Goal: Transaction & Acquisition: Purchase product/service

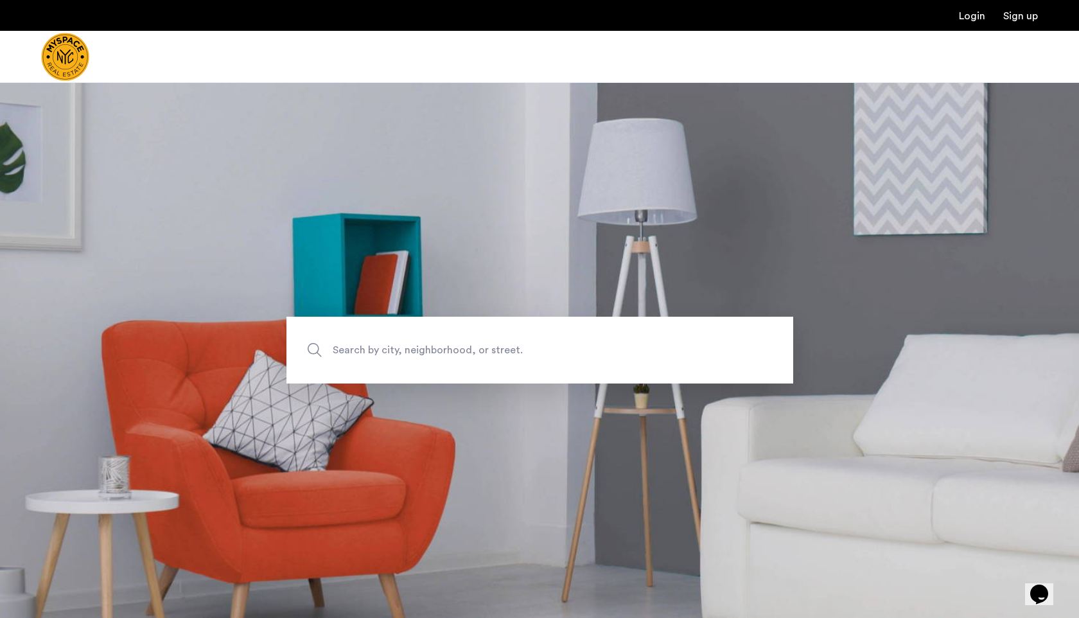
click at [422, 351] on span "Search by city, neighborhood, or street." at bounding box center [510, 350] width 354 height 17
click at [422, 351] on input "Search by city, neighborhood, or street." at bounding box center [539, 350] width 507 height 67
type input "*"
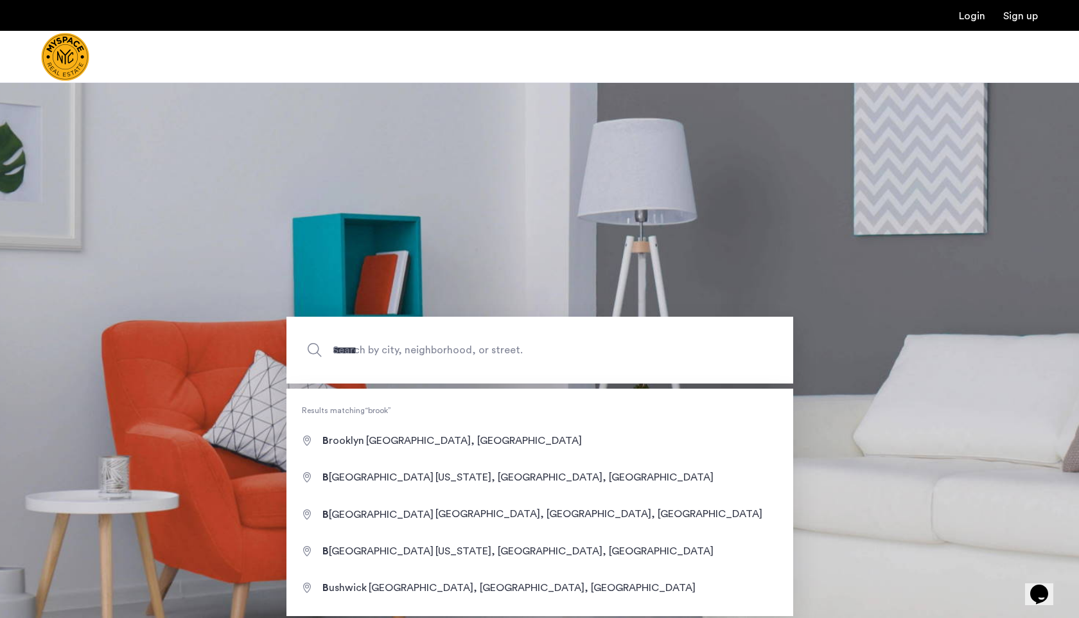
type input "**********"
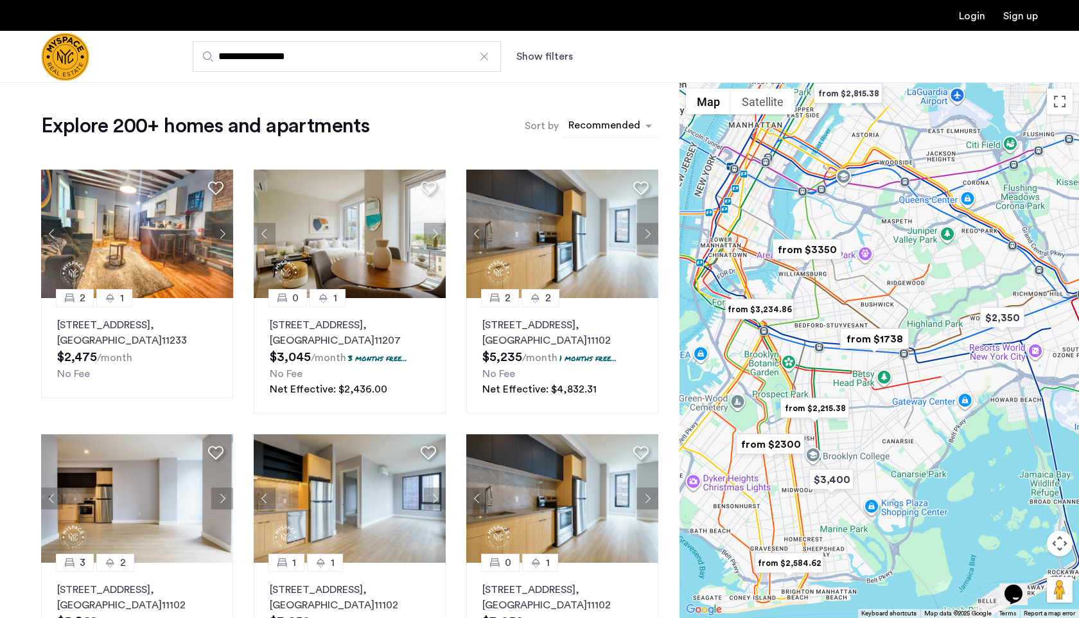
click at [628, 128] on div "sort-apartment" at bounding box center [604, 127] width 76 height 17
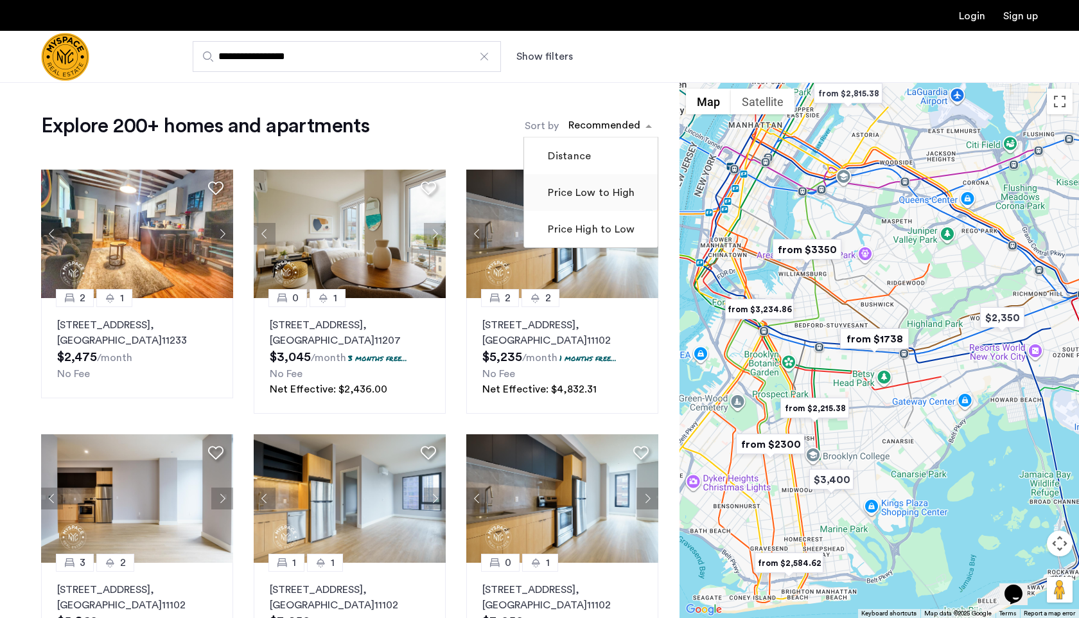
click at [583, 192] on label "Price Low to High" at bounding box center [589, 192] width 89 height 15
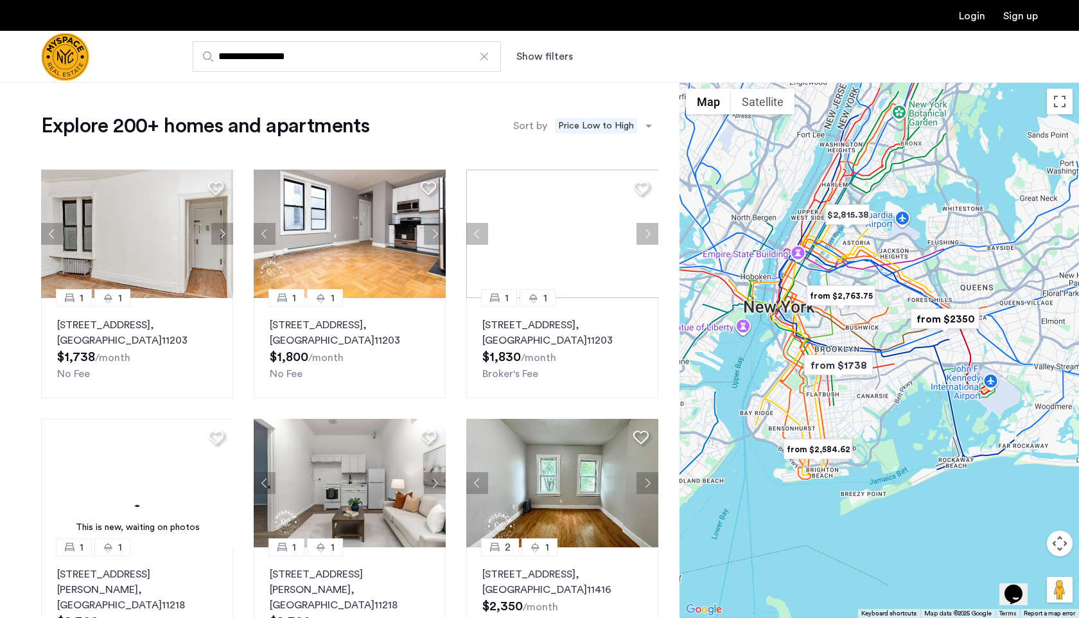
click at [853, 326] on div at bounding box center [878, 349] width 399 height 535
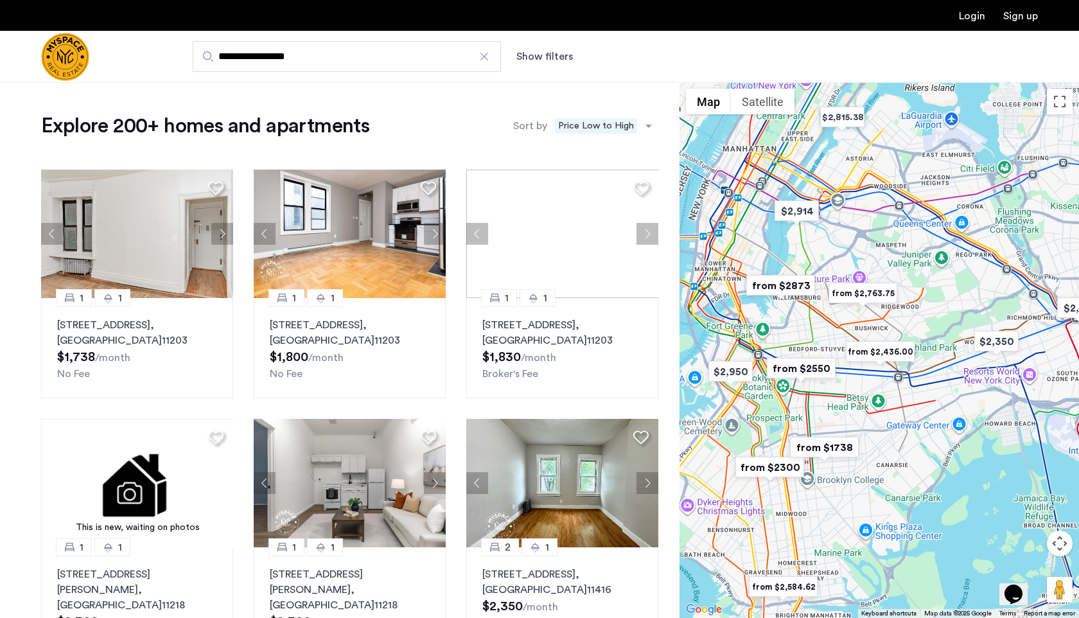
click at [815, 322] on div at bounding box center [878, 349] width 399 height 535
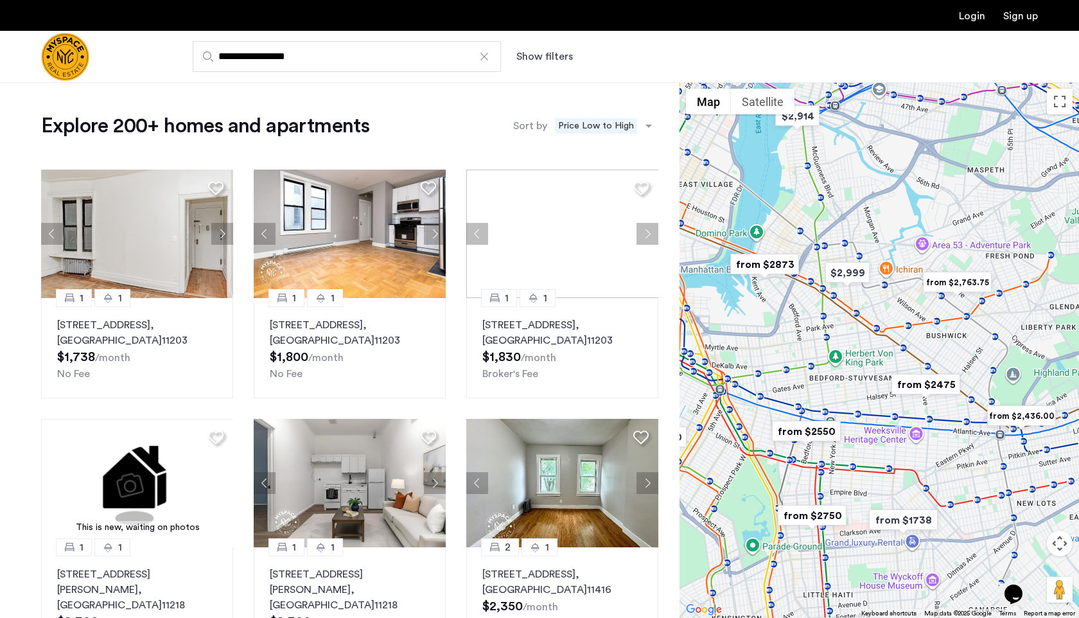
drag, startPoint x: 750, startPoint y: 302, endPoint x: 879, endPoint y: 351, distance: 138.2
click at [878, 351] on div at bounding box center [878, 349] width 399 height 535
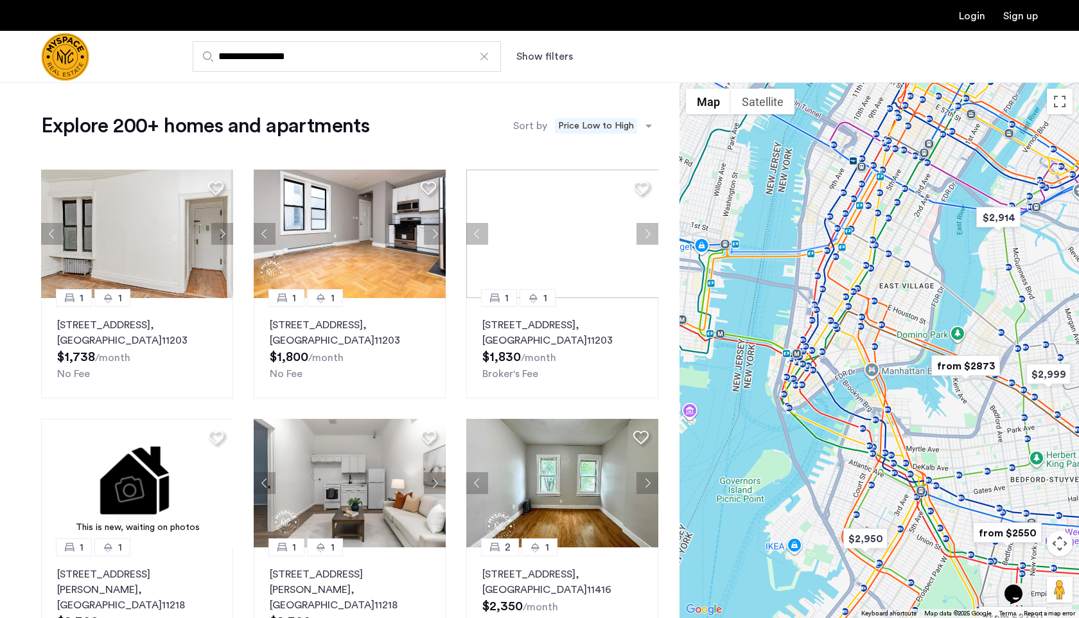
click at [912, 299] on div at bounding box center [878, 349] width 399 height 535
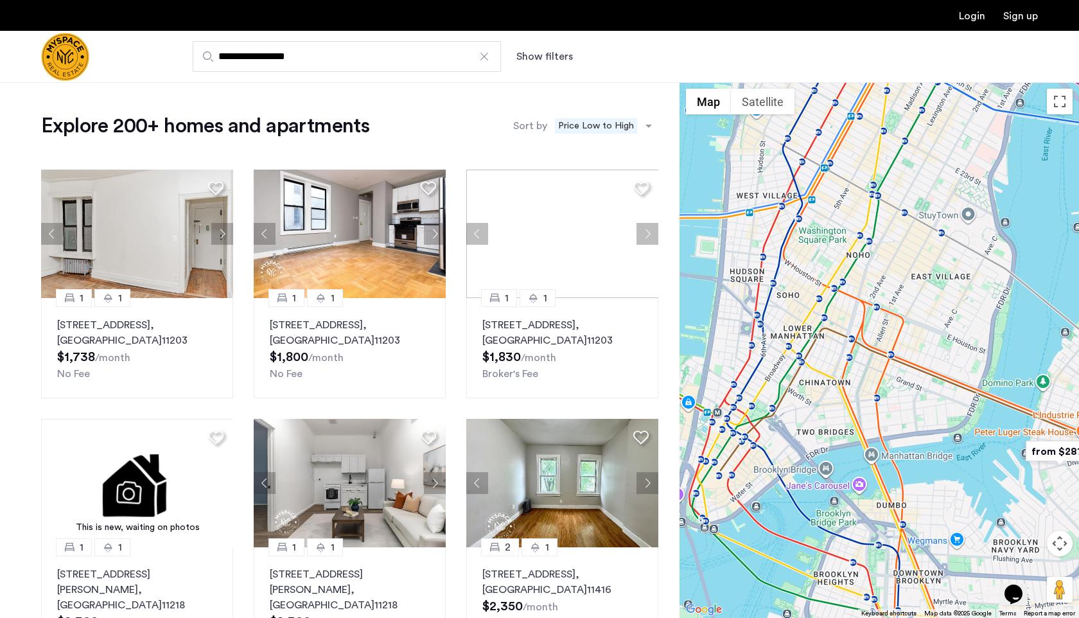
drag, startPoint x: 889, startPoint y: 309, endPoint x: 930, endPoint y: 313, distance: 40.6
click at [930, 313] on div at bounding box center [878, 349] width 399 height 535
click at [424, 56] on input "**********" at bounding box center [347, 56] width 308 height 31
click at [425, 56] on input "**********" at bounding box center [347, 56] width 308 height 31
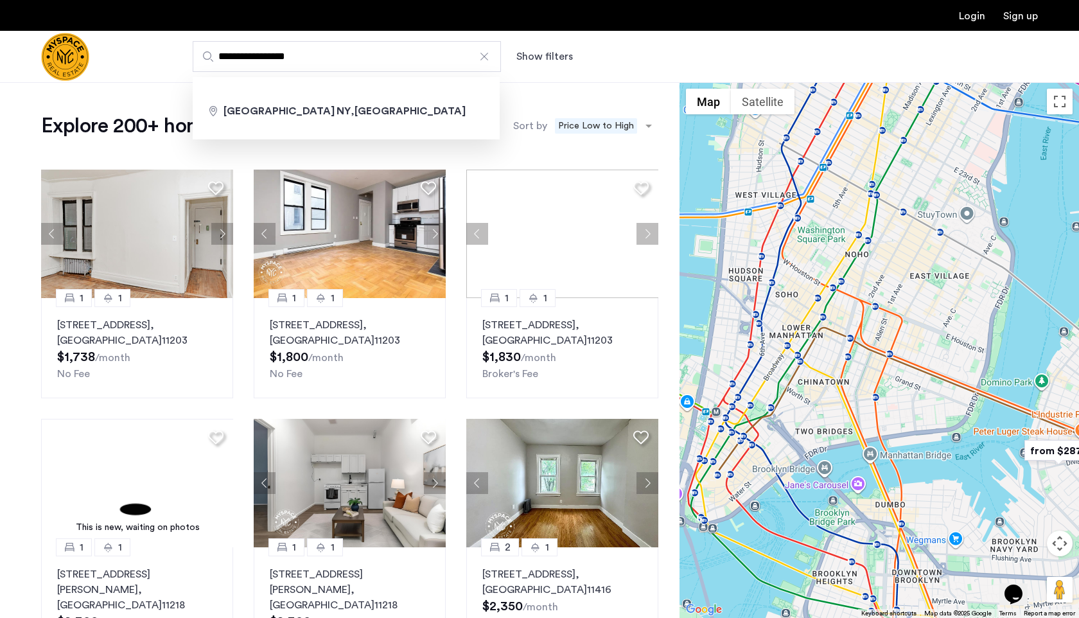
click at [425, 56] on input "**********" at bounding box center [347, 56] width 308 height 31
type input "*"
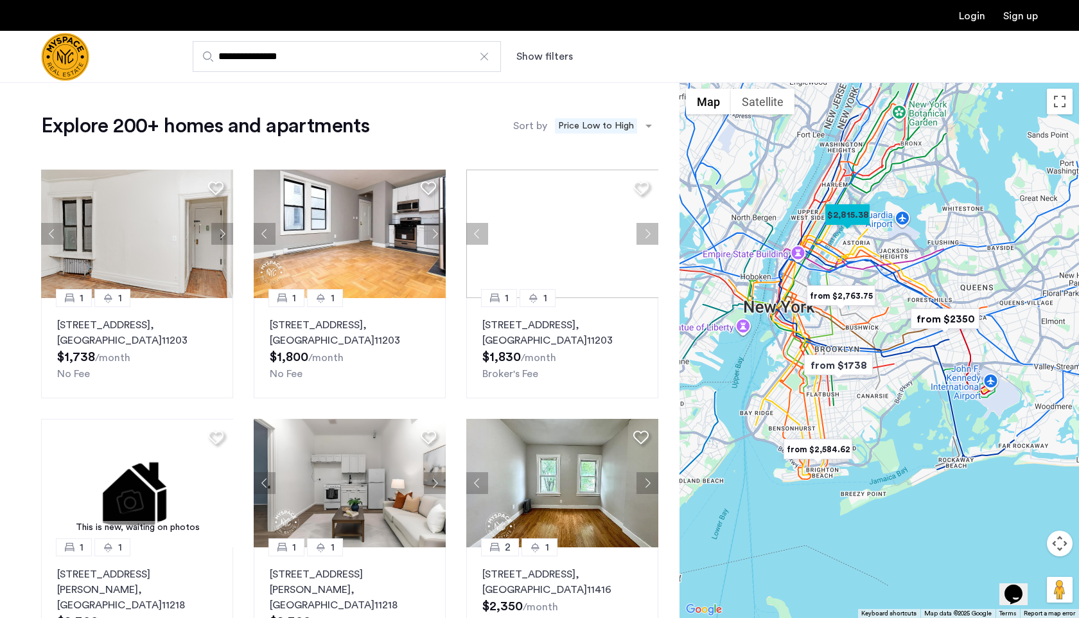
click at [860, 267] on div at bounding box center [878, 349] width 399 height 535
click at [859, 267] on div at bounding box center [878, 349] width 399 height 535
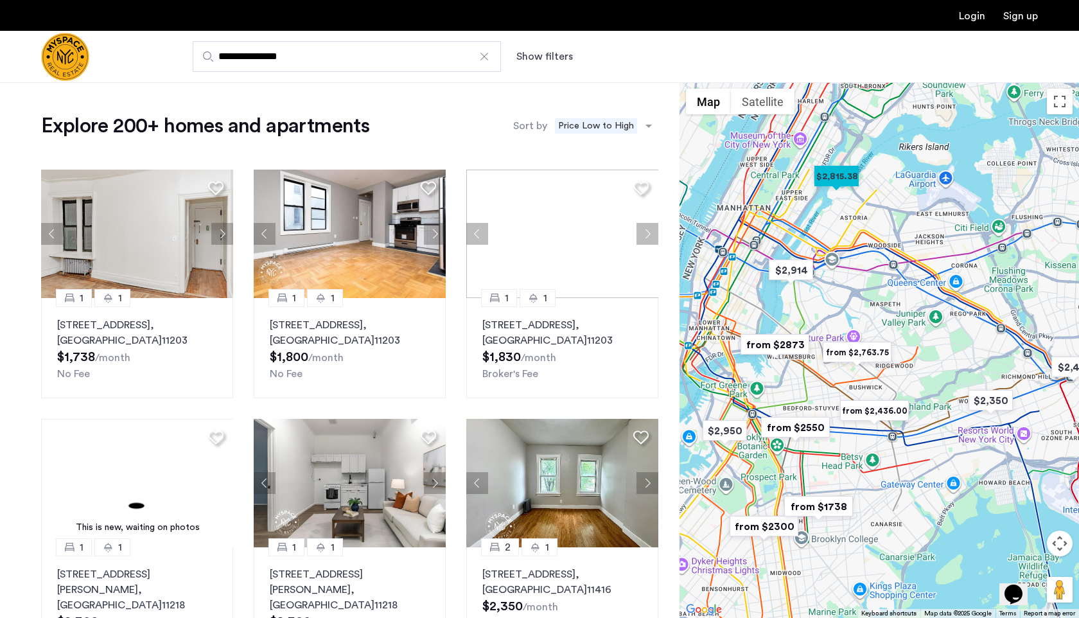
click at [845, 245] on div at bounding box center [878, 349] width 399 height 535
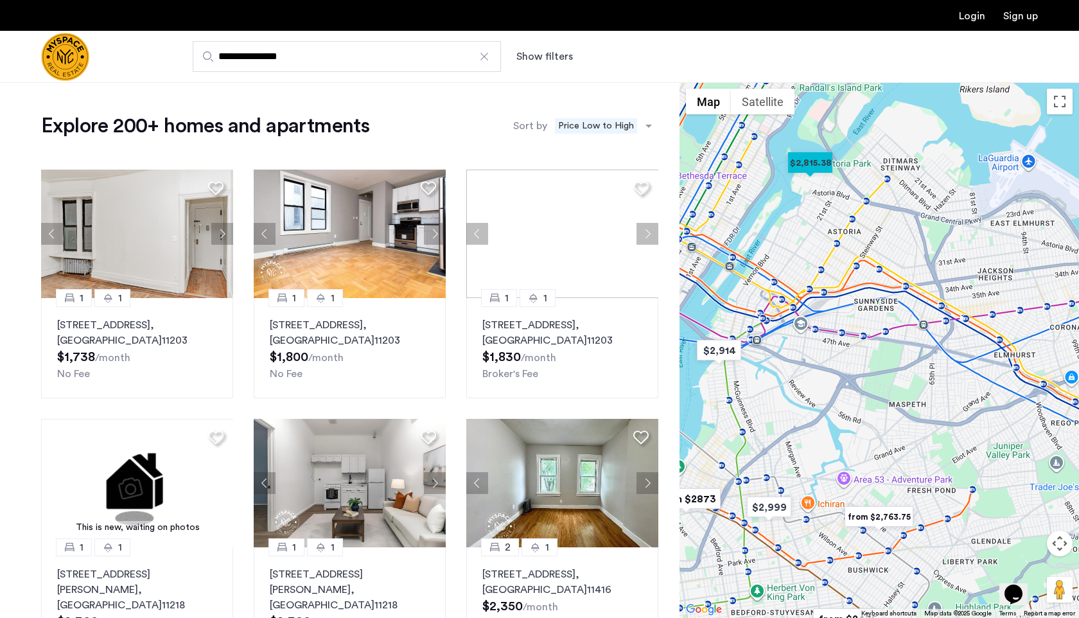
drag, startPoint x: 855, startPoint y: 220, endPoint x: 834, endPoint y: 262, distance: 46.8
click at [835, 262] on div at bounding box center [878, 349] width 399 height 535
click at [803, 253] on div at bounding box center [878, 349] width 399 height 535
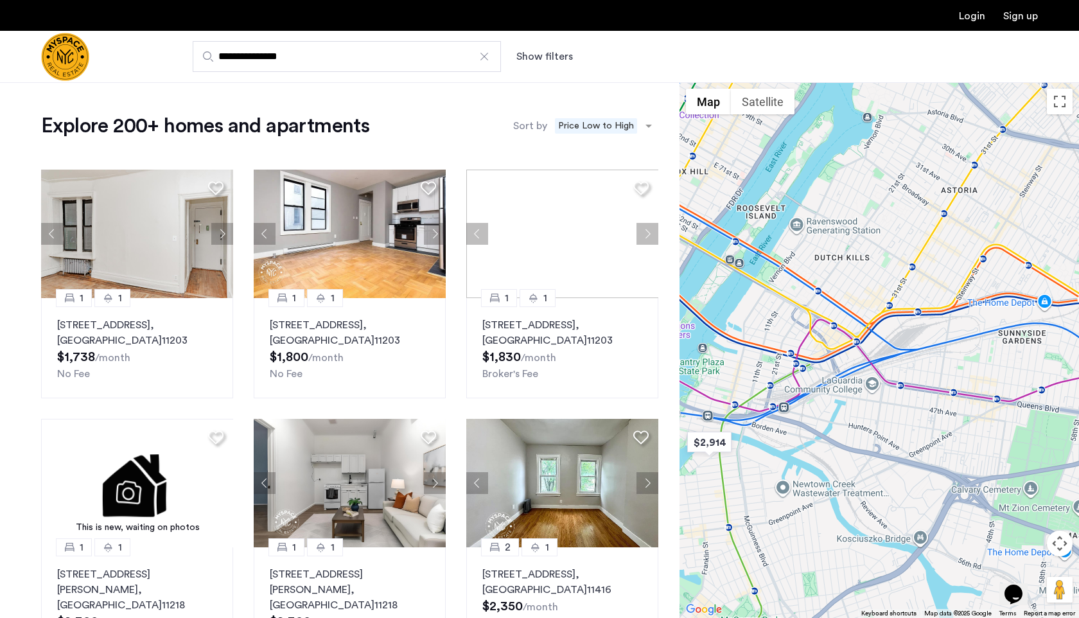
drag, startPoint x: 805, startPoint y: 263, endPoint x: 890, endPoint y: 228, distance: 92.2
click at [890, 228] on div at bounding box center [878, 349] width 399 height 535
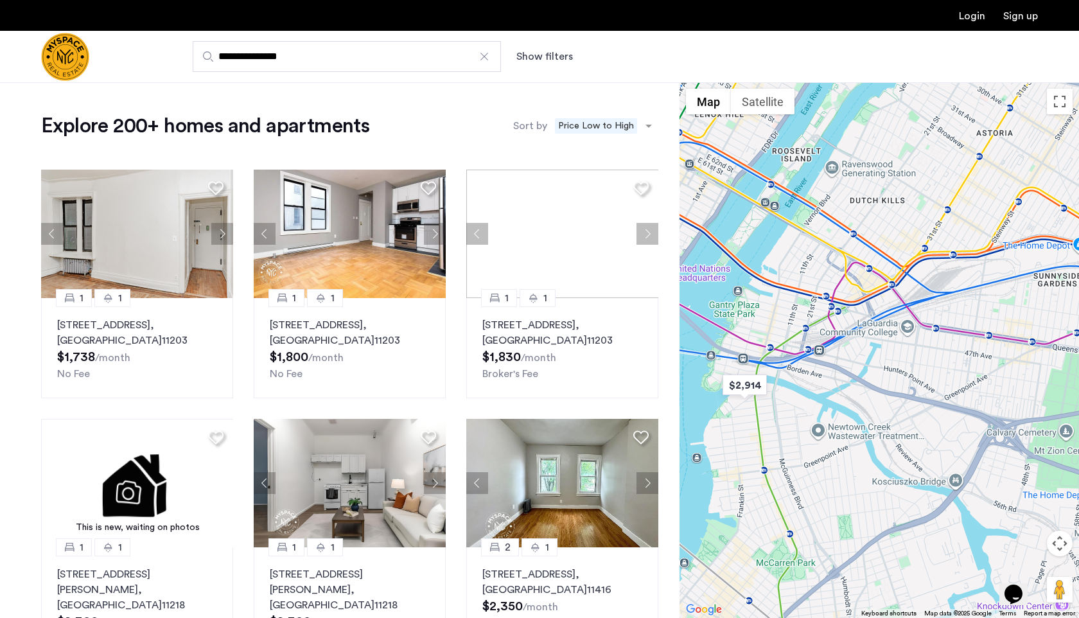
drag, startPoint x: 856, startPoint y: 259, endPoint x: 898, endPoint y: 188, distance: 82.3
click at [897, 189] on div at bounding box center [878, 349] width 399 height 535
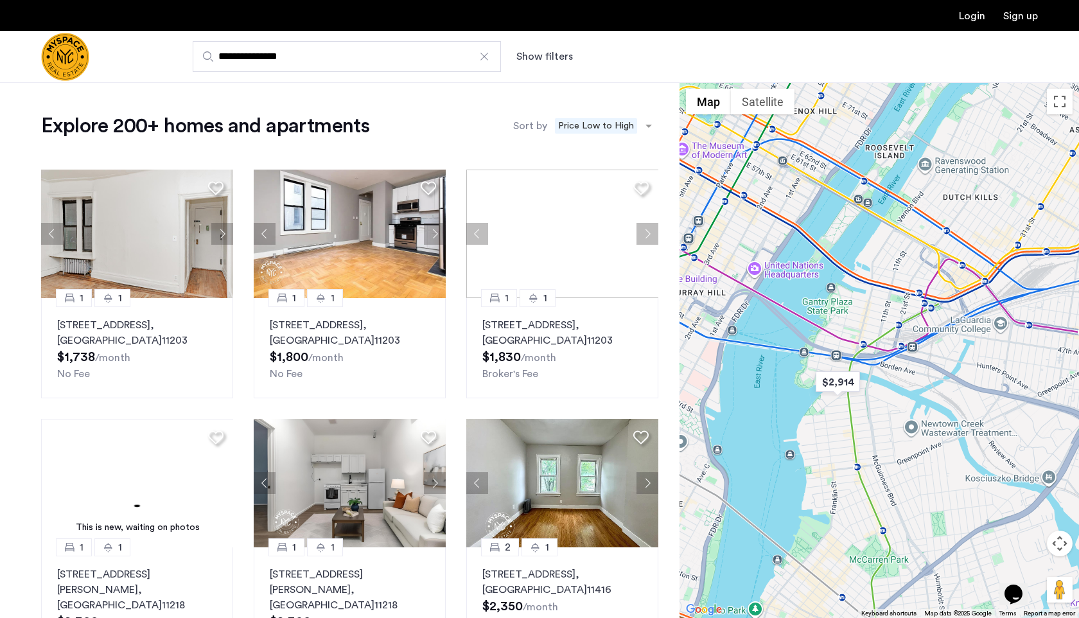
drag, startPoint x: 852, startPoint y: 213, endPoint x: 945, endPoint y: 246, distance: 98.7
click at [946, 247] on div at bounding box center [878, 349] width 399 height 535
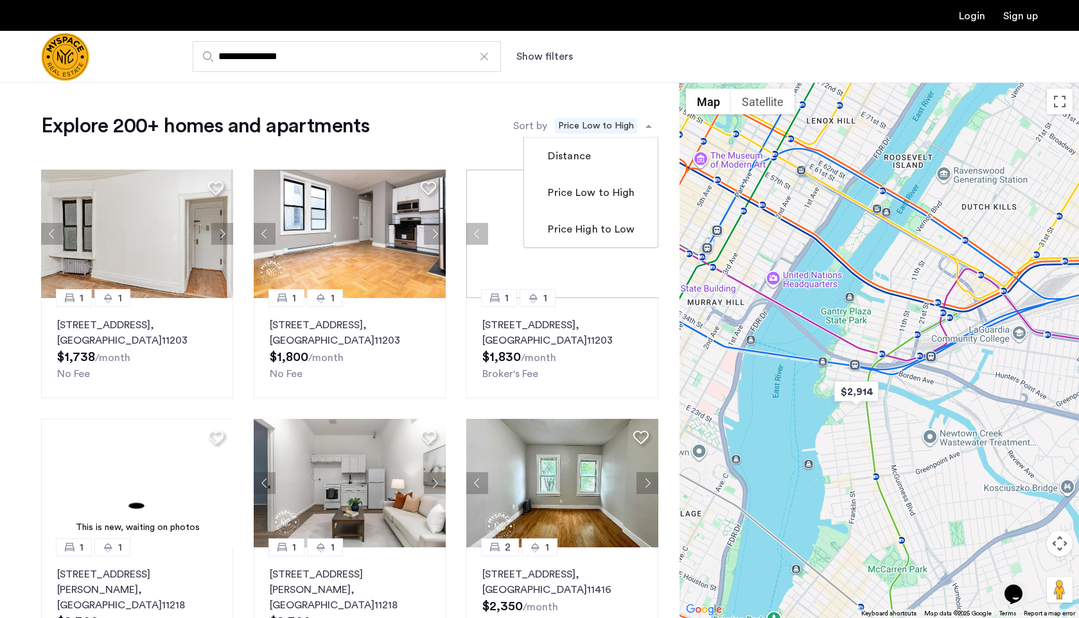
click at [562, 129] on span "Price Low to High" at bounding box center [596, 125] width 82 height 15
click at [572, 187] on label "Price Low to High" at bounding box center [589, 192] width 89 height 15
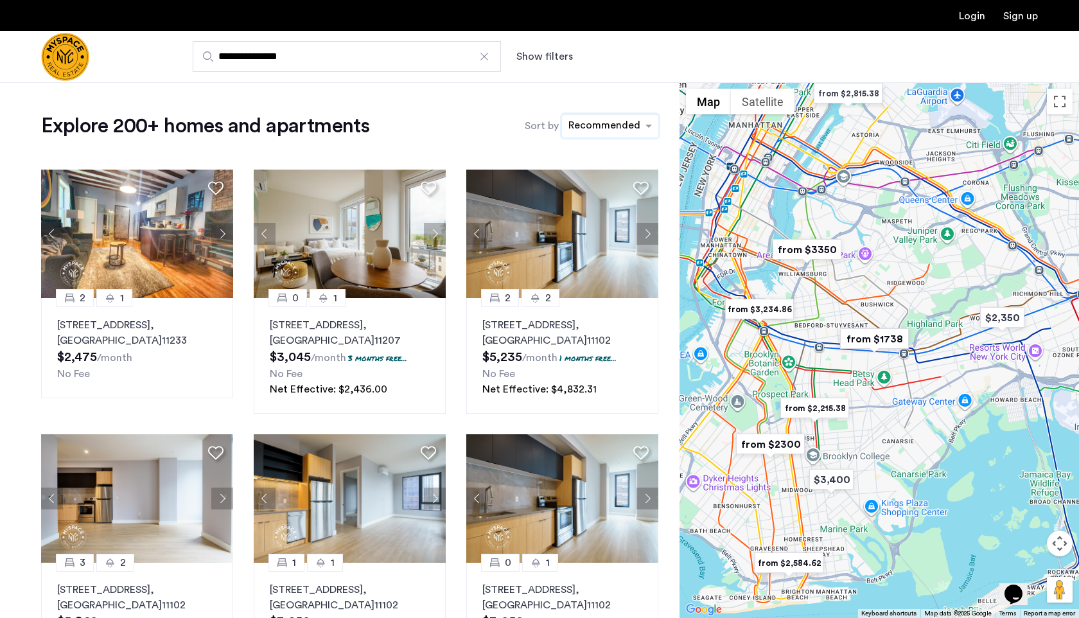
click at [601, 132] on div "sort-apartment" at bounding box center [604, 127] width 76 height 17
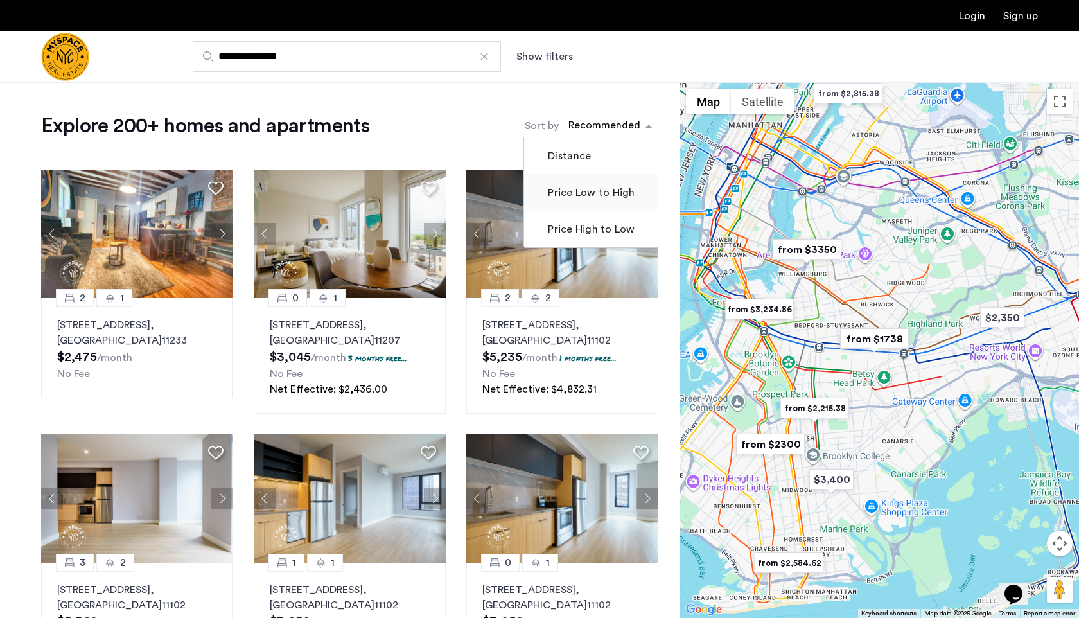
click at [589, 191] on label "Price Low to High" at bounding box center [589, 192] width 89 height 15
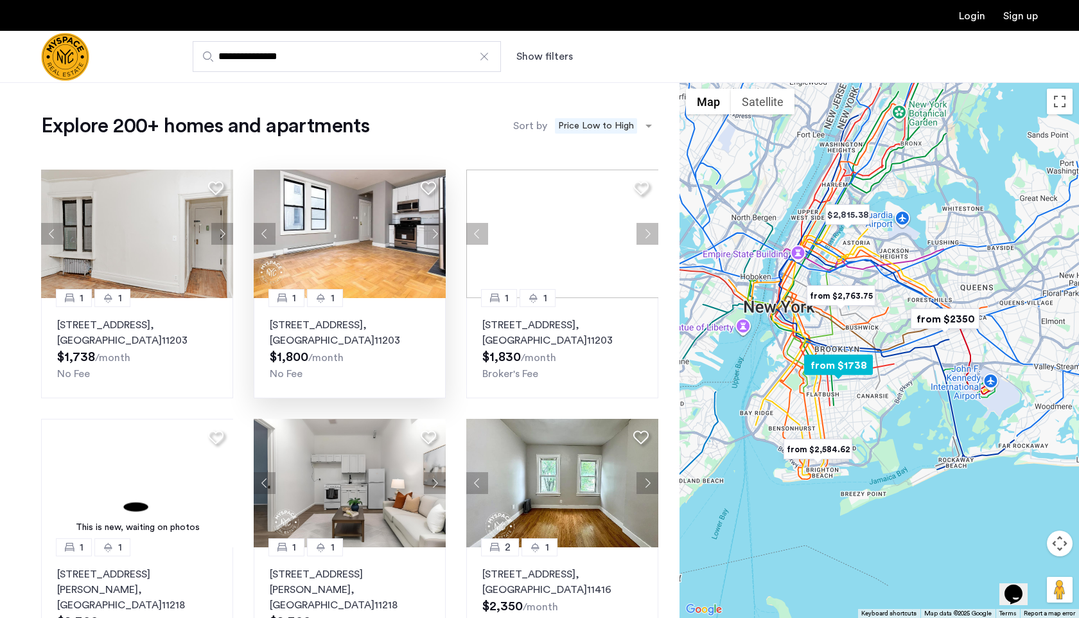
click at [398, 245] on img at bounding box center [350, 233] width 193 height 128
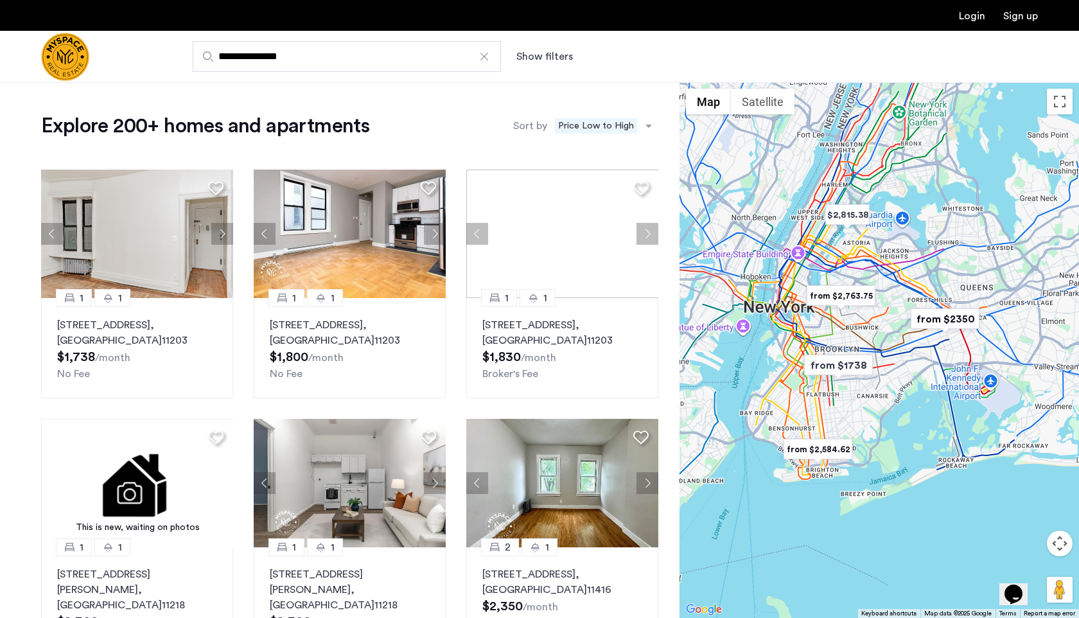
click at [323, 58] on input "**********" at bounding box center [347, 56] width 308 height 31
click at [322, 58] on input "**********" at bounding box center [347, 56] width 308 height 31
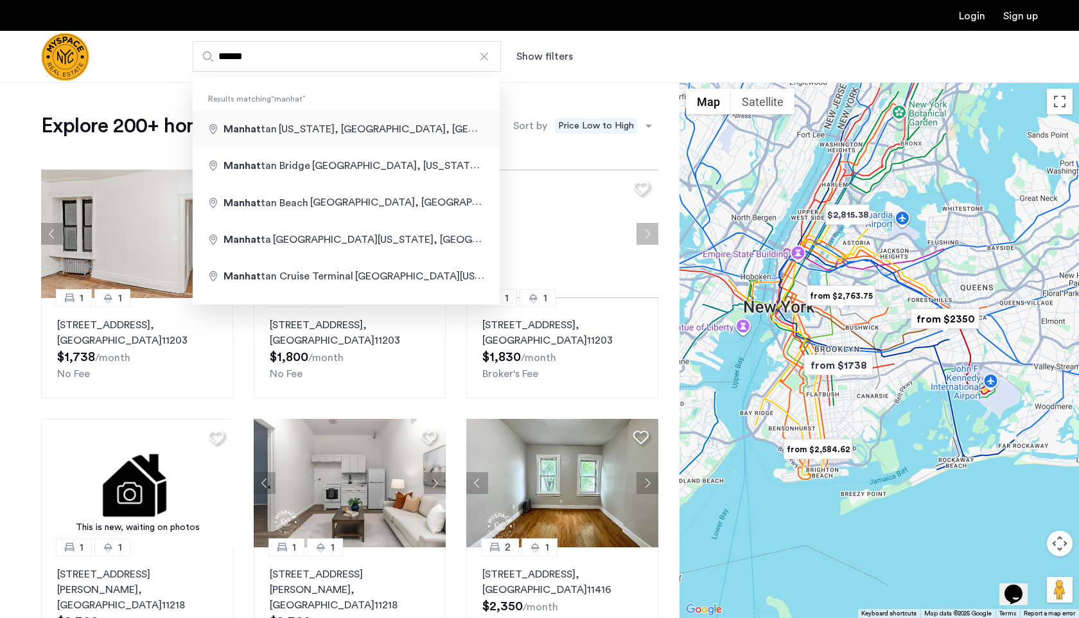
type input "**********"
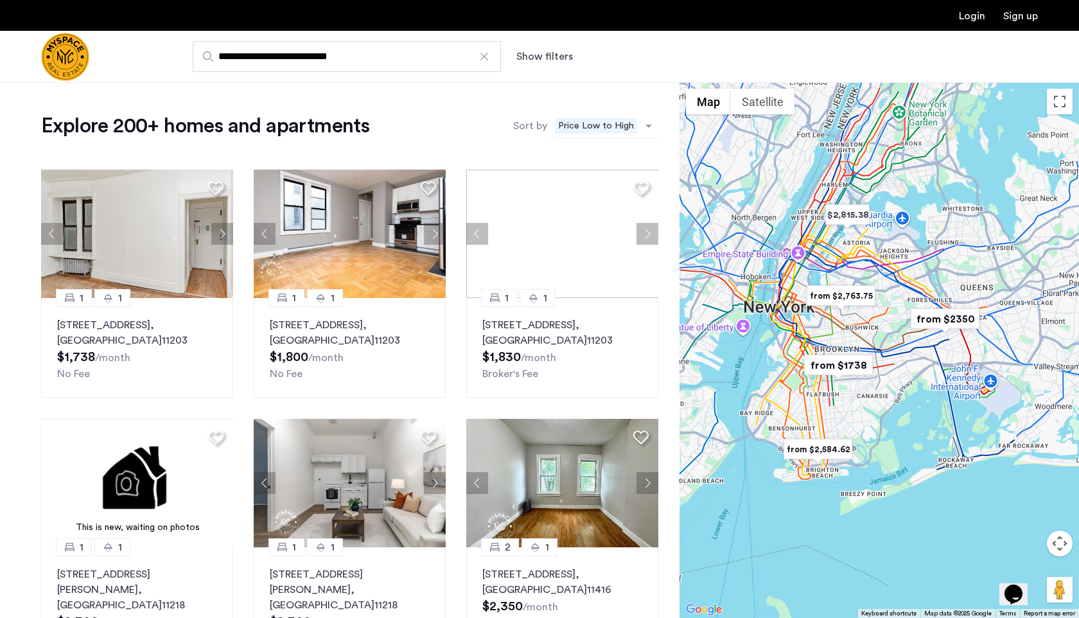
click at [593, 134] on div "Recommended × Price Low to High" at bounding box center [596, 126] width 92 height 22
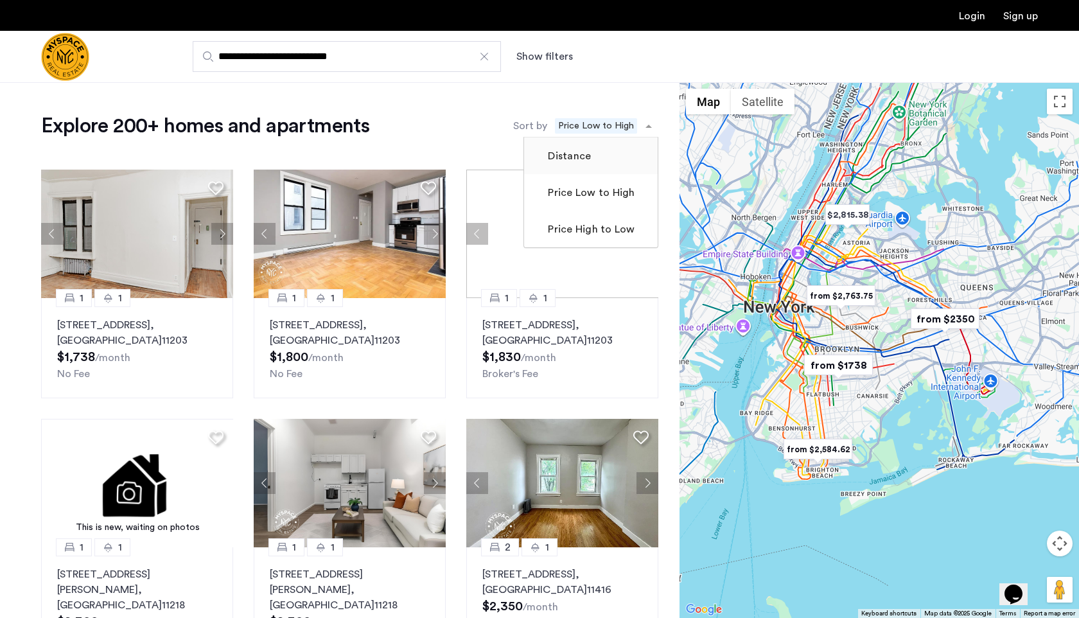
click at [587, 157] on label "Distance" at bounding box center [568, 155] width 46 height 15
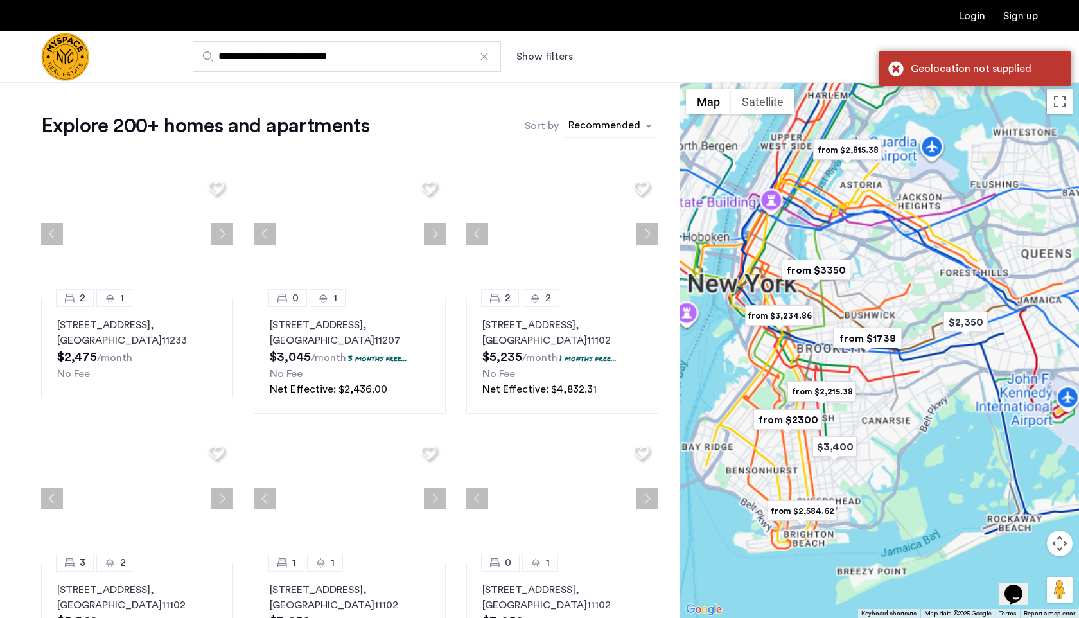
click at [591, 123] on div "sort-apartment" at bounding box center [604, 127] width 76 height 17
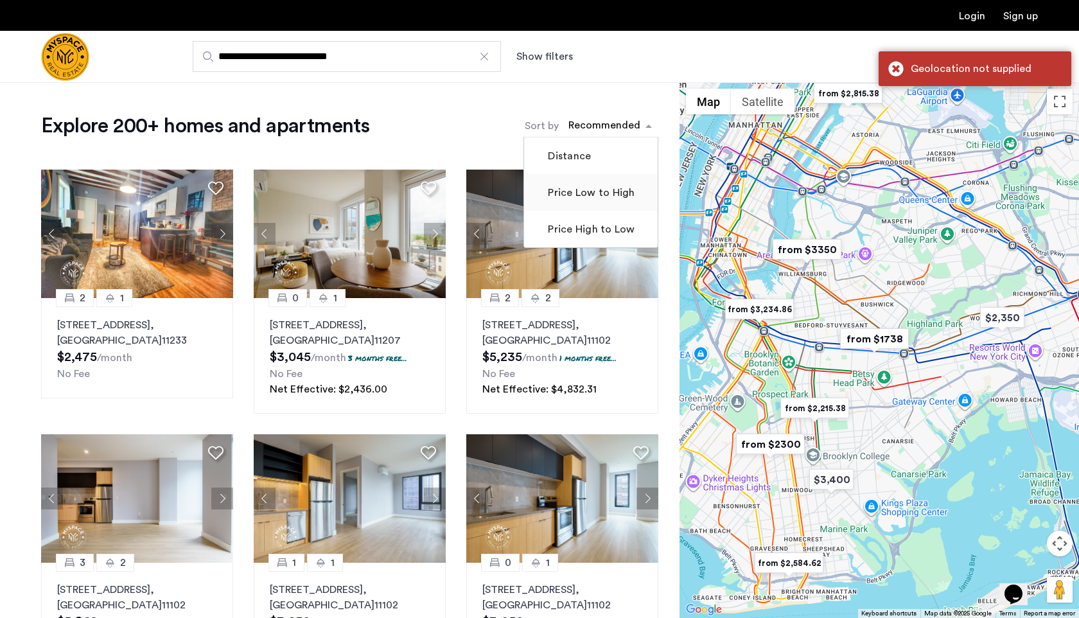
click at [588, 193] on label "Price Low to High" at bounding box center [589, 192] width 89 height 15
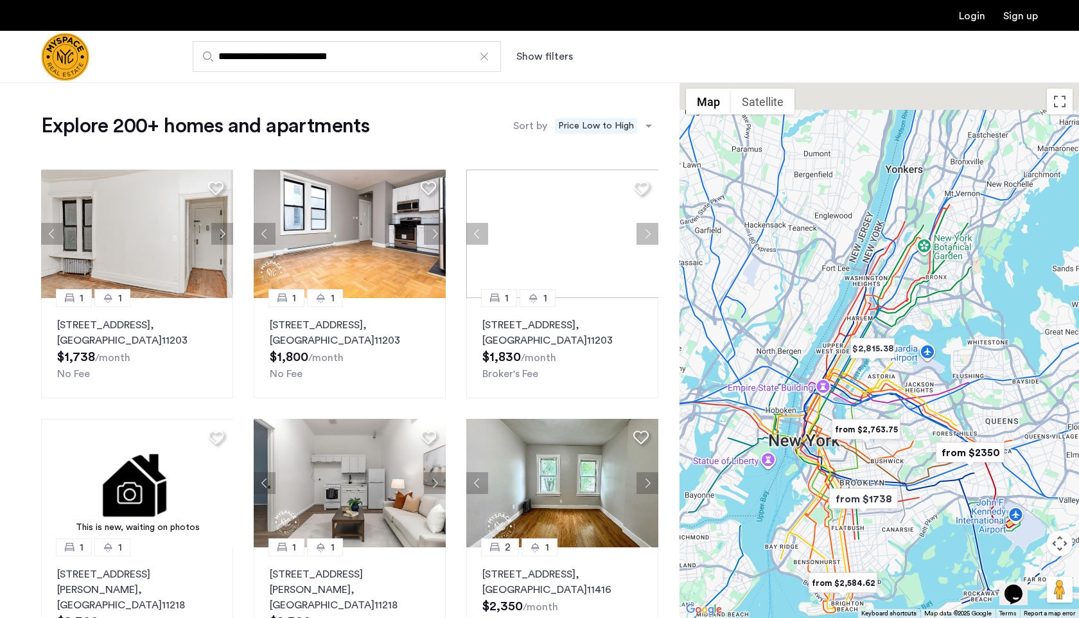
drag, startPoint x: 801, startPoint y: 234, endPoint x: 823, endPoint y: 375, distance: 143.0
click at [826, 376] on div at bounding box center [878, 349] width 399 height 535
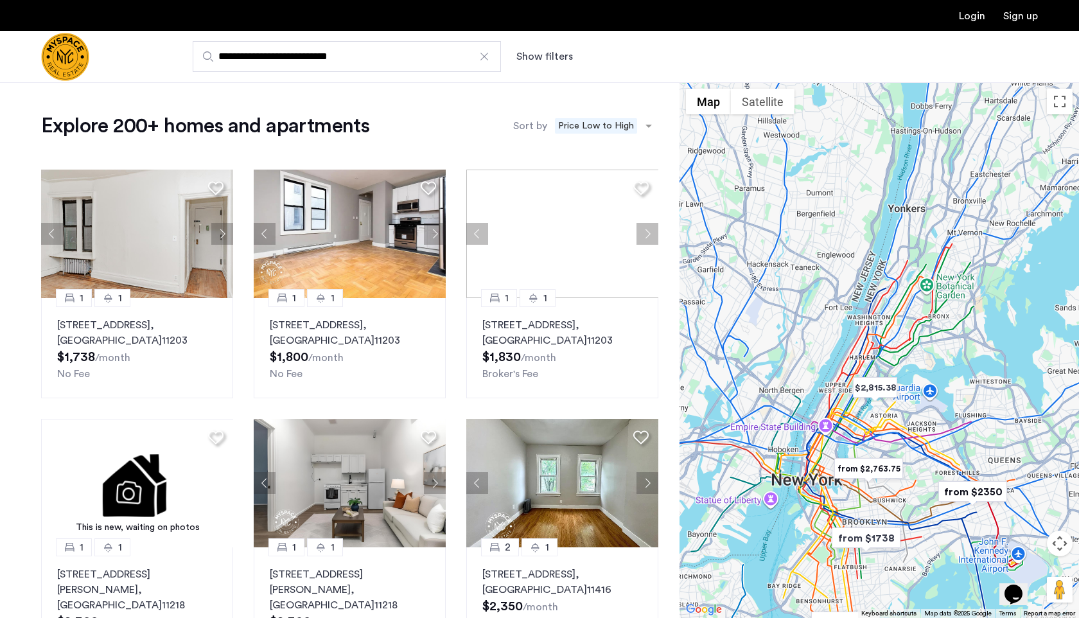
drag, startPoint x: 882, startPoint y: 354, endPoint x: 840, endPoint y: 350, distance: 41.9
click at [840, 350] on div at bounding box center [878, 349] width 399 height 535
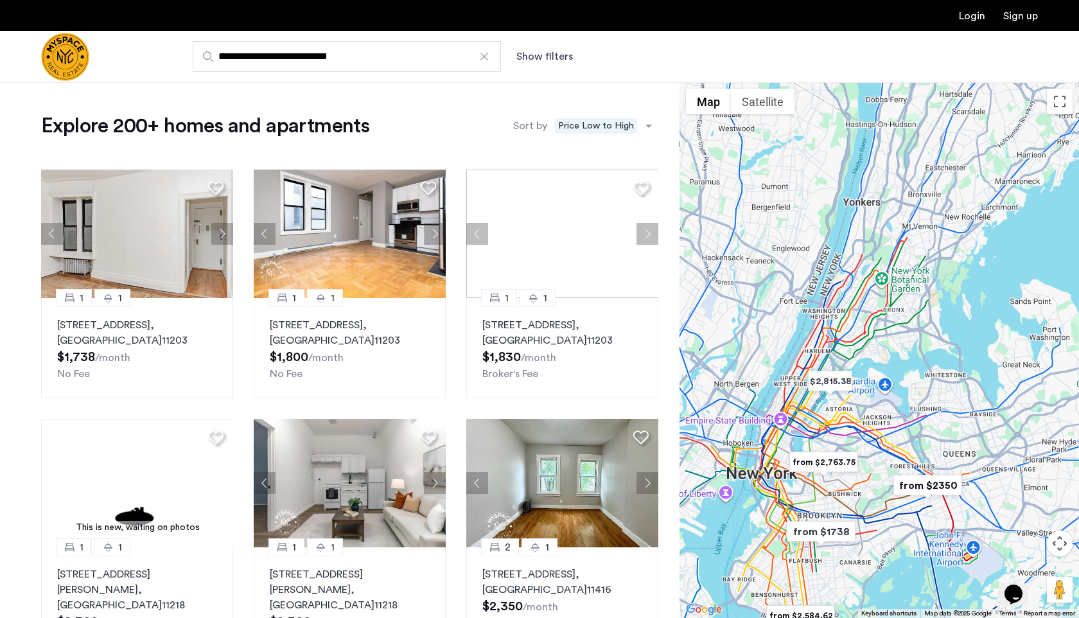
click at [791, 418] on div at bounding box center [878, 349] width 399 height 535
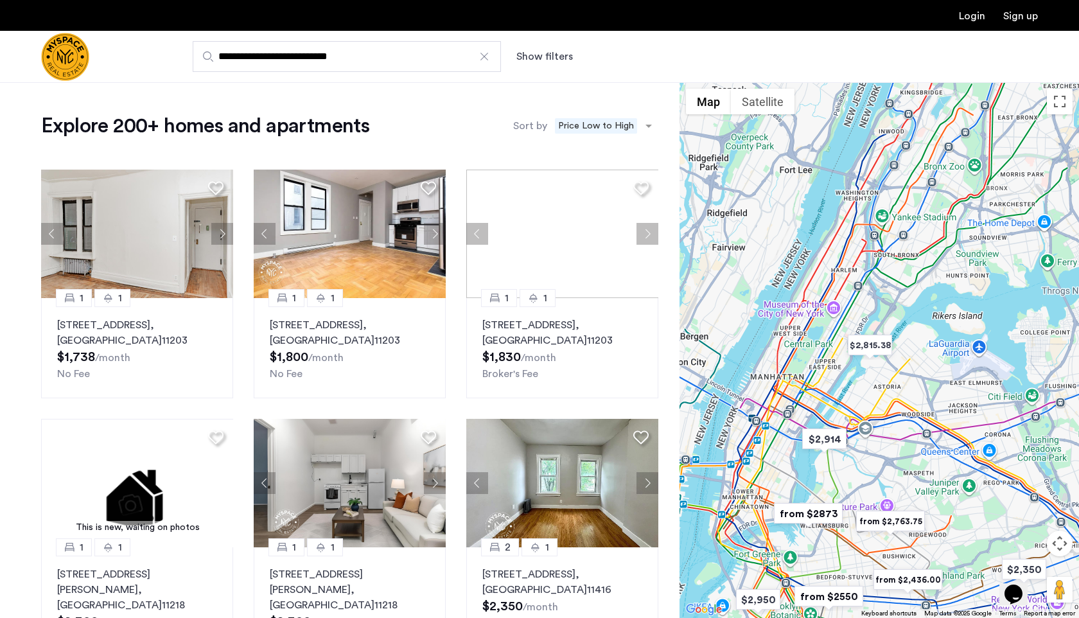
drag, startPoint x: 803, startPoint y: 435, endPoint x: 802, endPoint y: 406, distance: 28.9
click at [802, 406] on div at bounding box center [878, 349] width 399 height 535
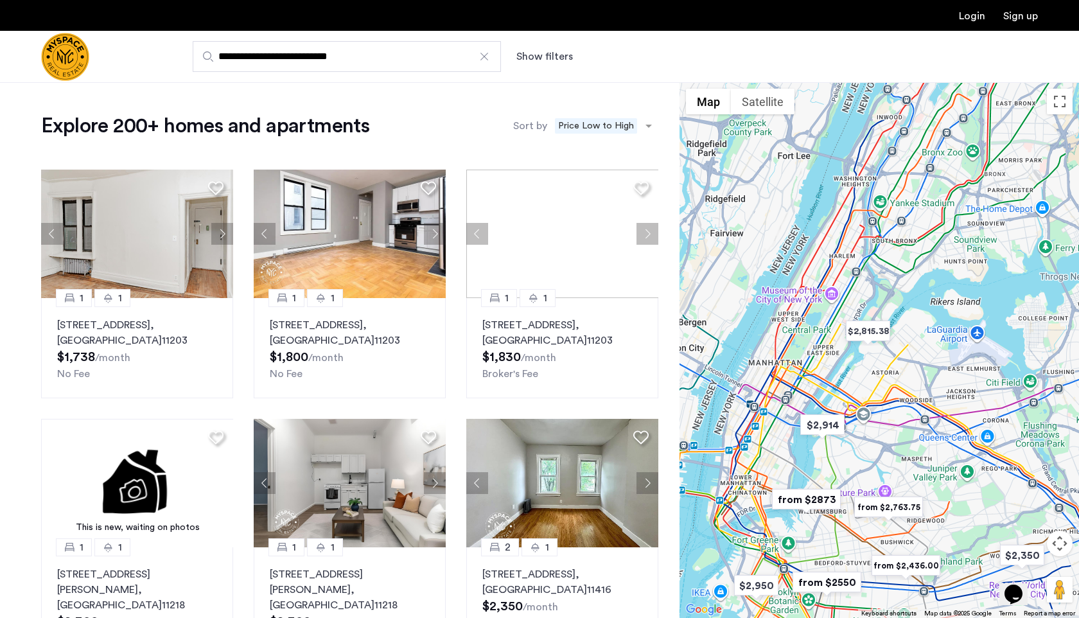
click at [405, 55] on input "**********" at bounding box center [347, 56] width 308 height 31
click at [537, 58] on button "Show filters" at bounding box center [544, 56] width 56 height 15
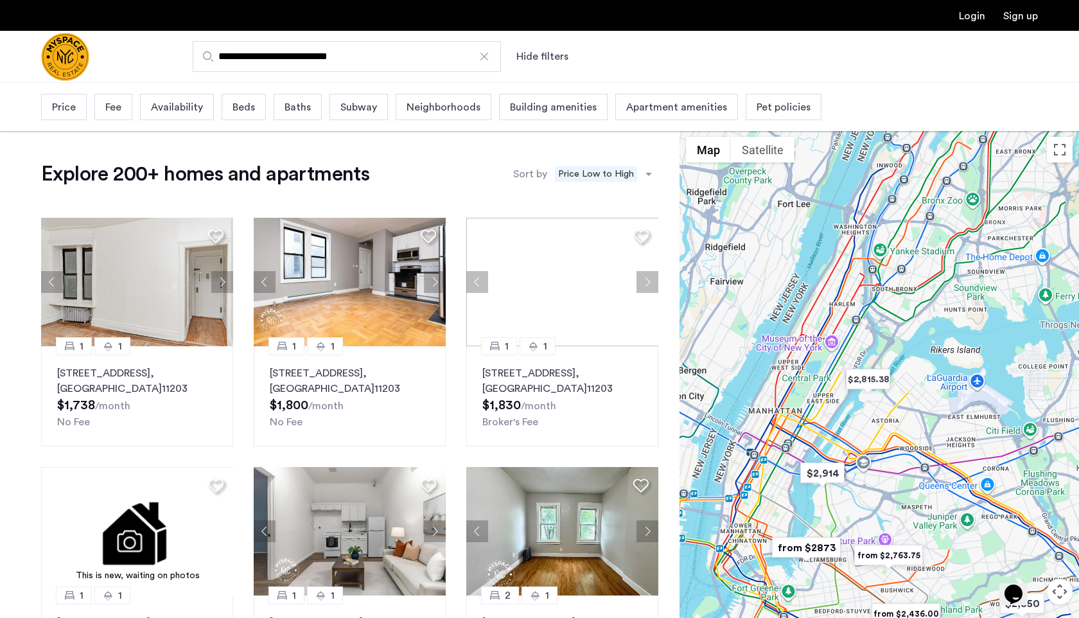
click at [537, 58] on button "Hide filters" at bounding box center [542, 56] width 52 height 15
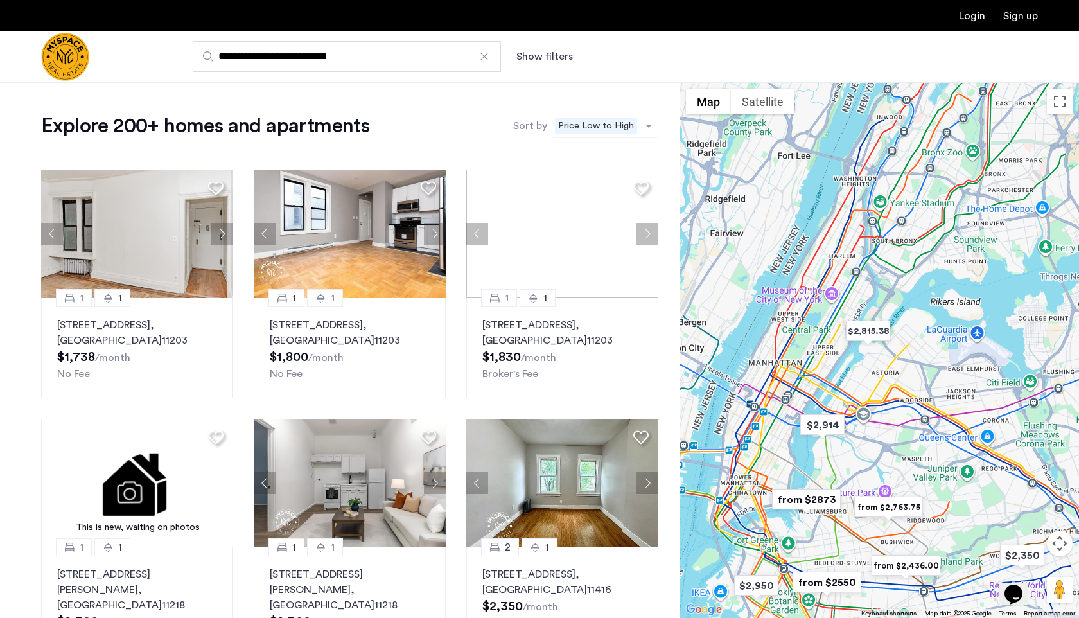
click at [598, 123] on span "Price Low to High" at bounding box center [596, 125] width 82 height 15
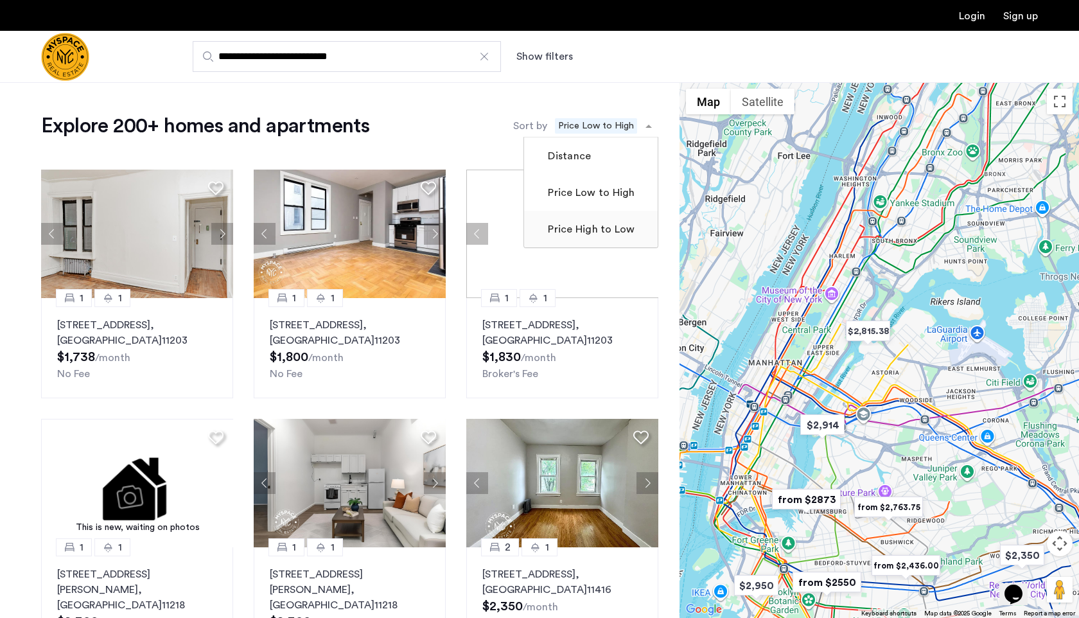
click at [581, 225] on label "Price High to Low" at bounding box center [589, 228] width 89 height 15
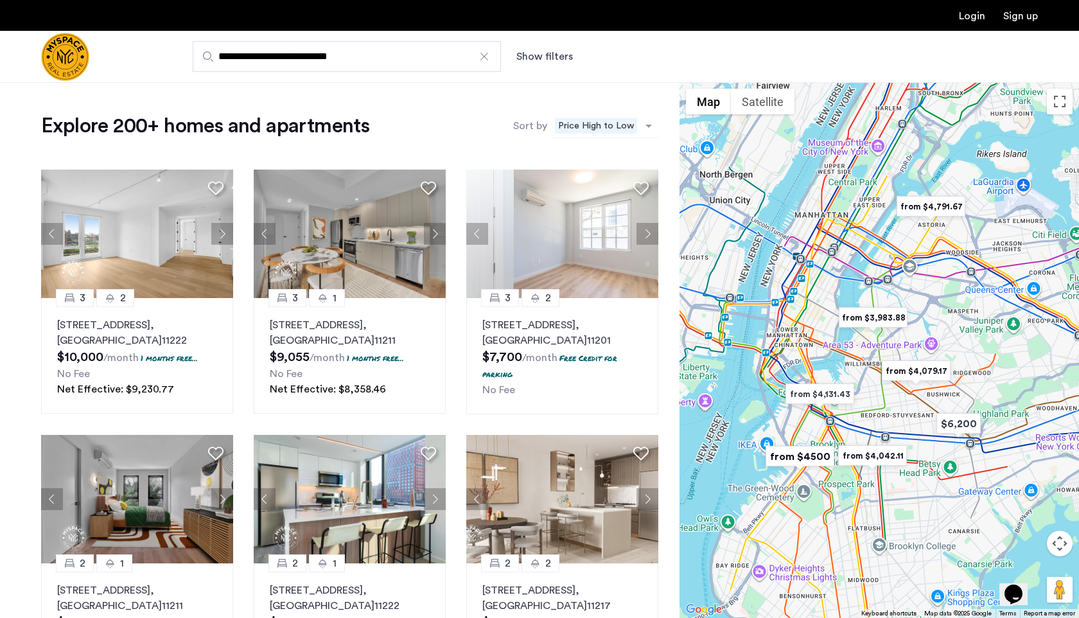
click at [575, 126] on span "Price High to Low" at bounding box center [596, 125] width 82 height 15
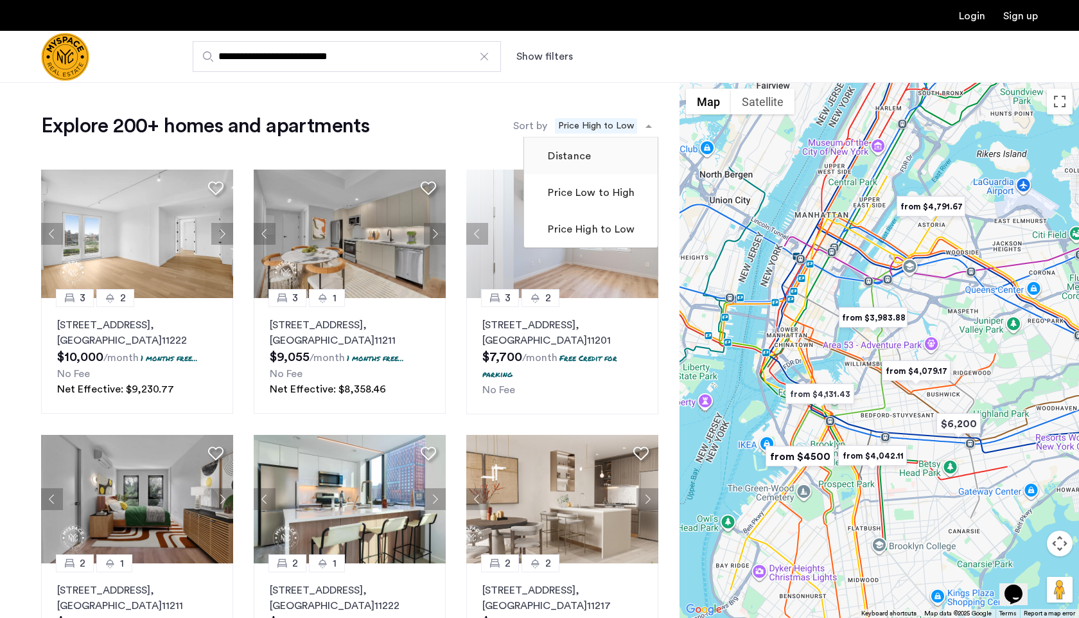
click at [573, 159] on label "Distance" at bounding box center [568, 155] width 46 height 15
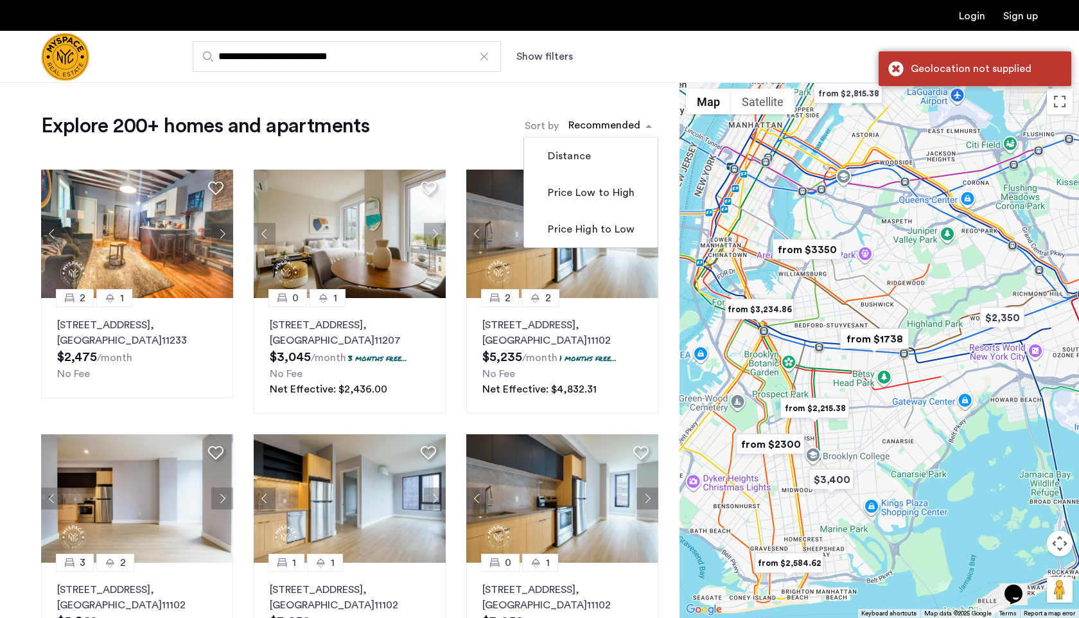
click at [588, 129] on div "sort-apartment" at bounding box center [604, 127] width 76 height 17
click at [580, 187] on label "Price Low to High" at bounding box center [589, 192] width 89 height 15
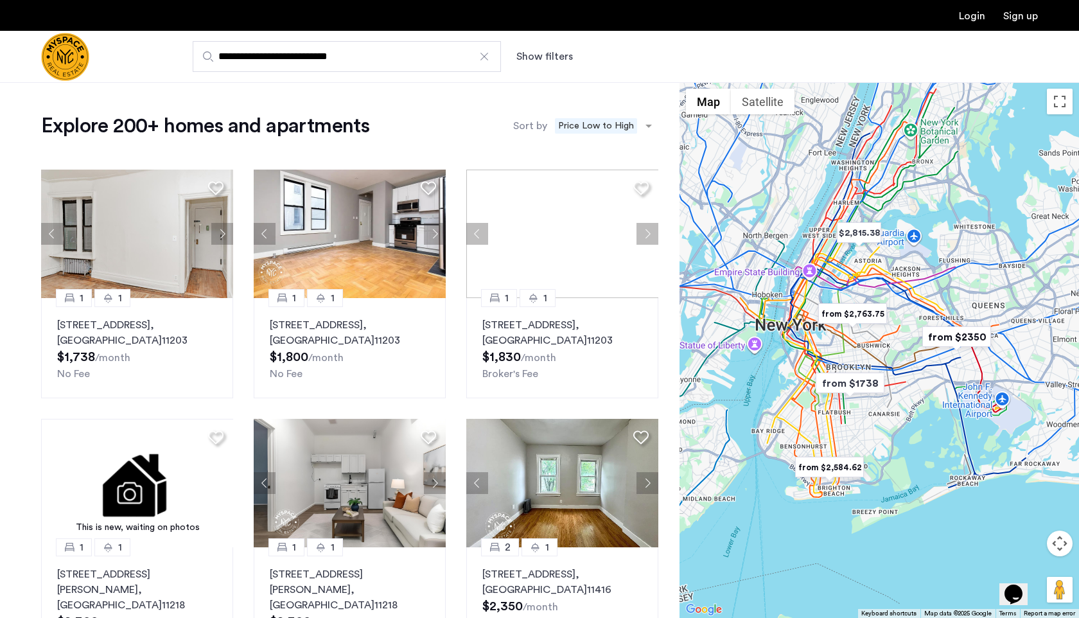
drag, startPoint x: 778, startPoint y: 227, endPoint x: 792, endPoint y: 249, distance: 26.0
click at [792, 249] on div at bounding box center [878, 349] width 399 height 535
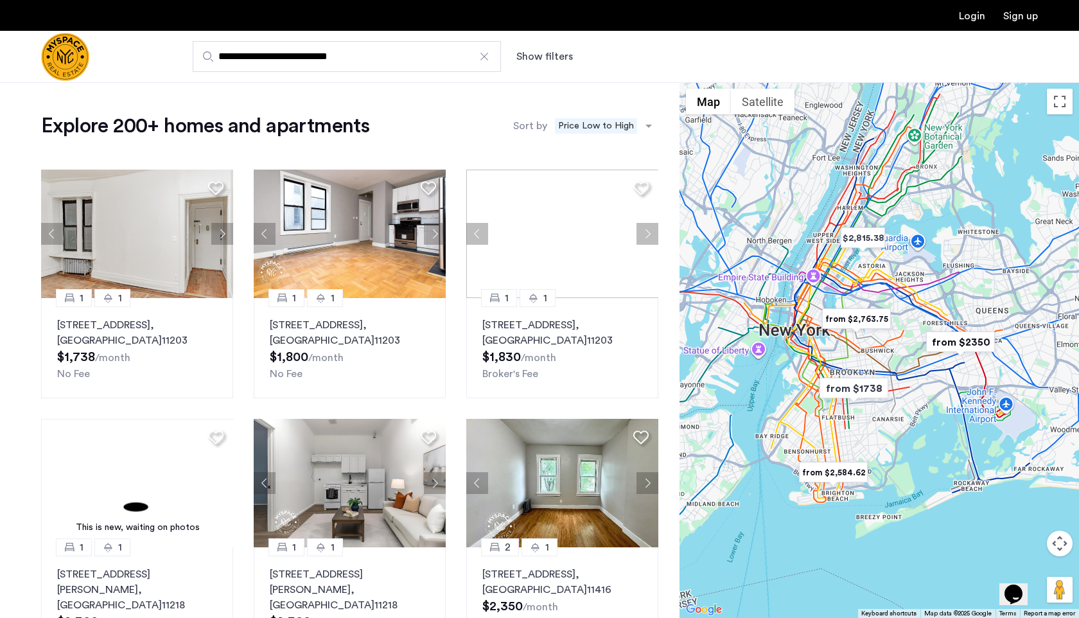
click at [822, 266] on div at bounding box center [878, 349] width 399 height 535
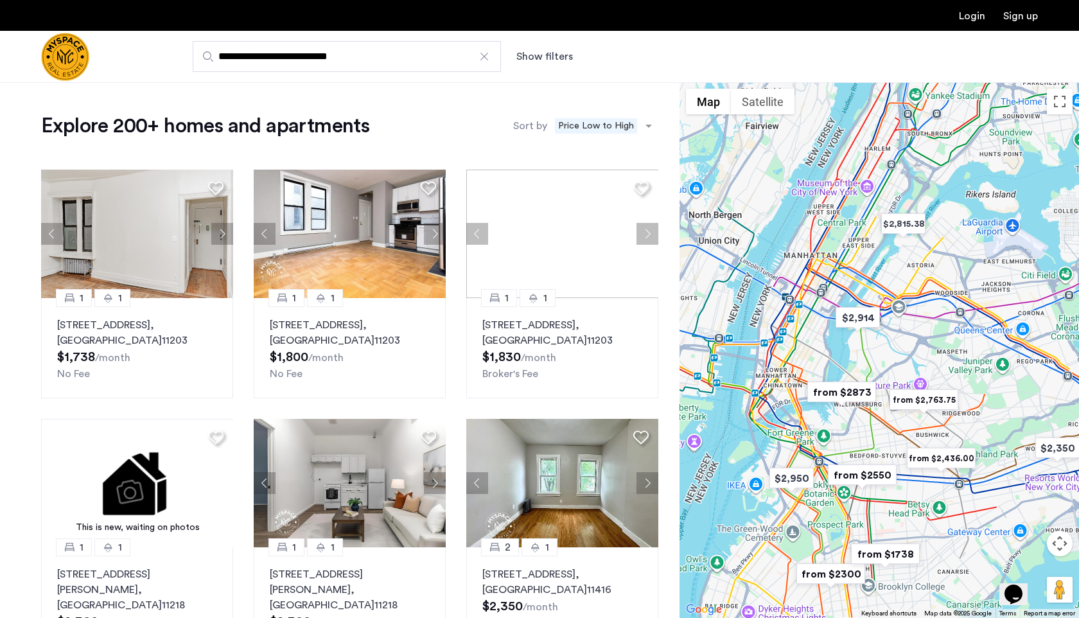
click at [808, 343] on div at bounding box center [878, 349] width 399 height 535
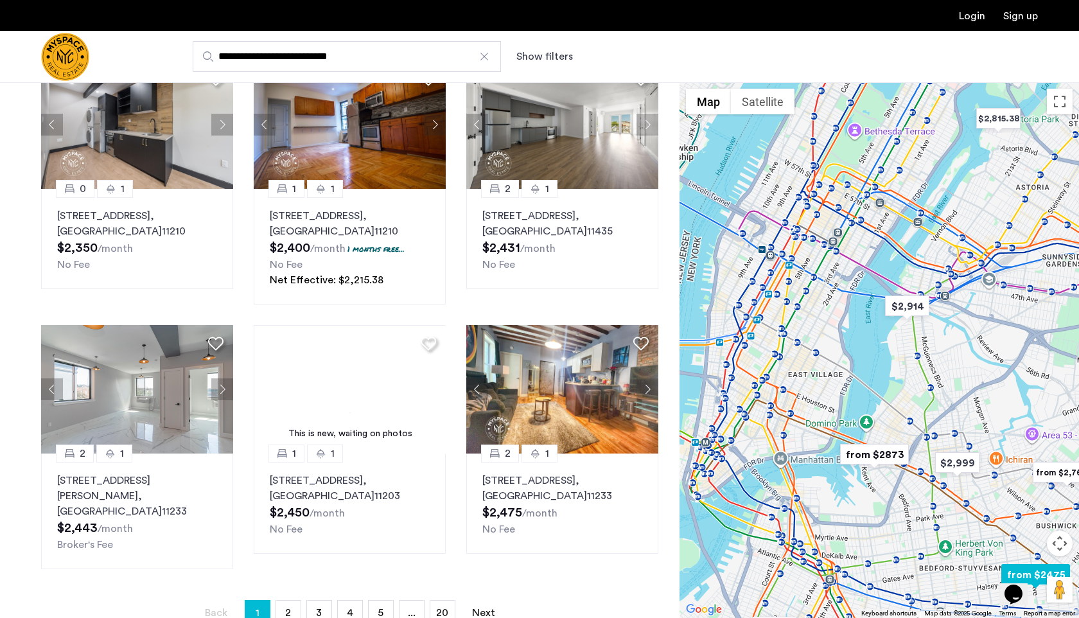
scroll to position [822, 0]
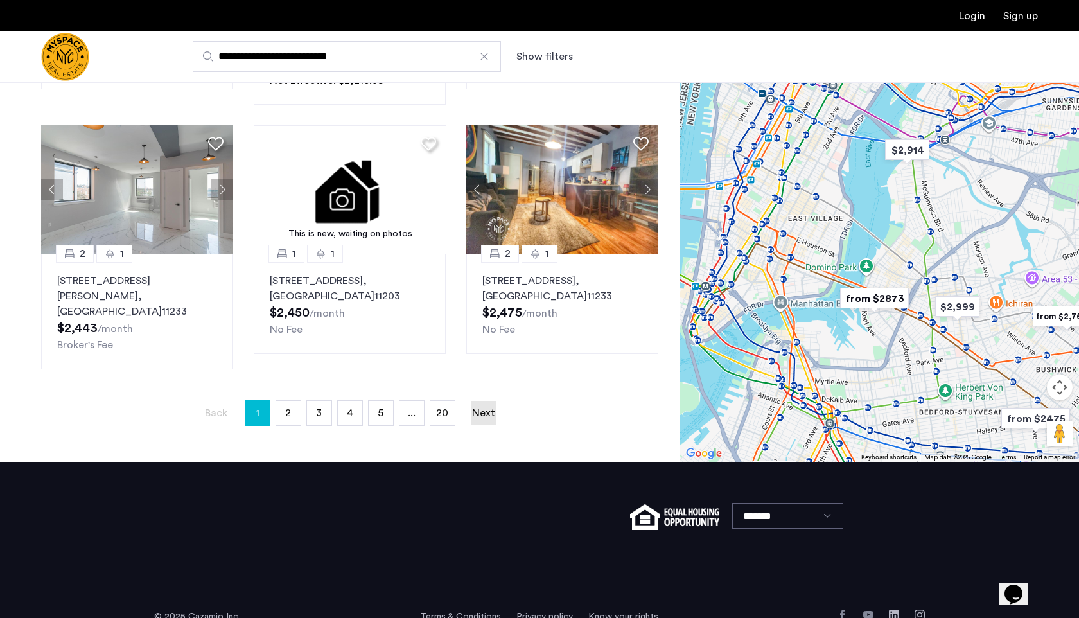
click at [481, 401] on link "Next page" at bounding box center [484, 413] width 26 height 24
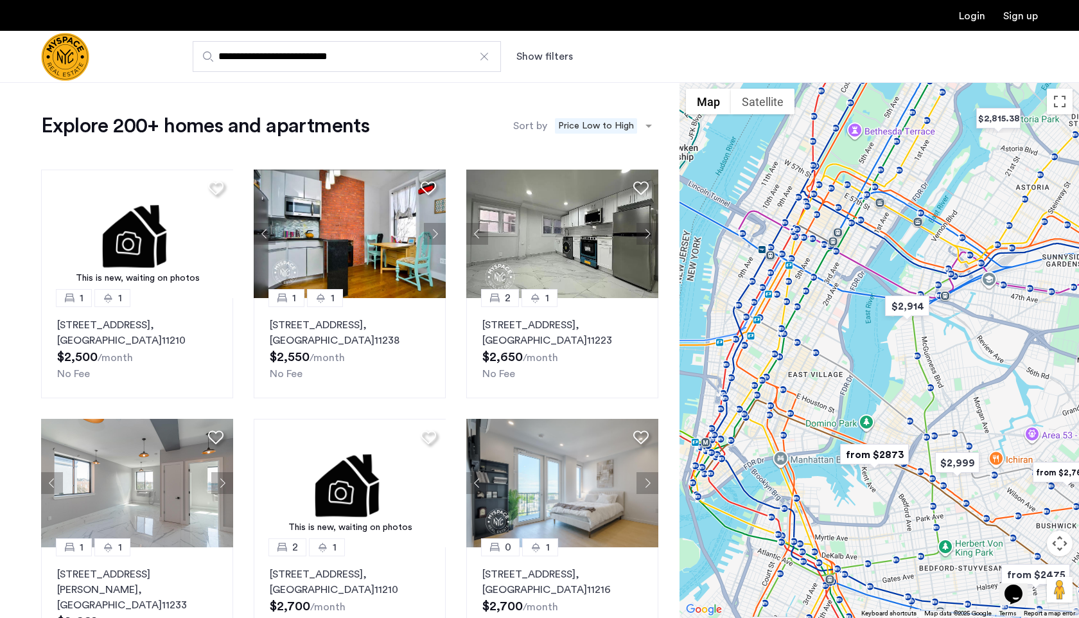
click at [429, 65] on input "**********" at bounding box center [347, 56] width 308 height 31
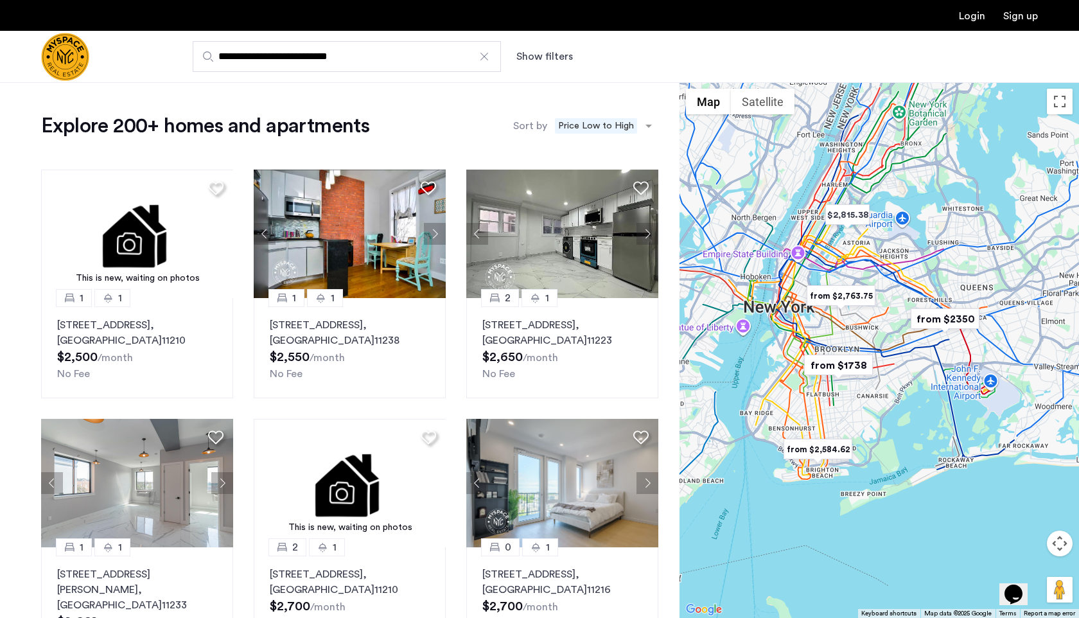
click at [71, 55] on img "Cazamio Logo" at bounding box center [65, 57] width 48 height 48
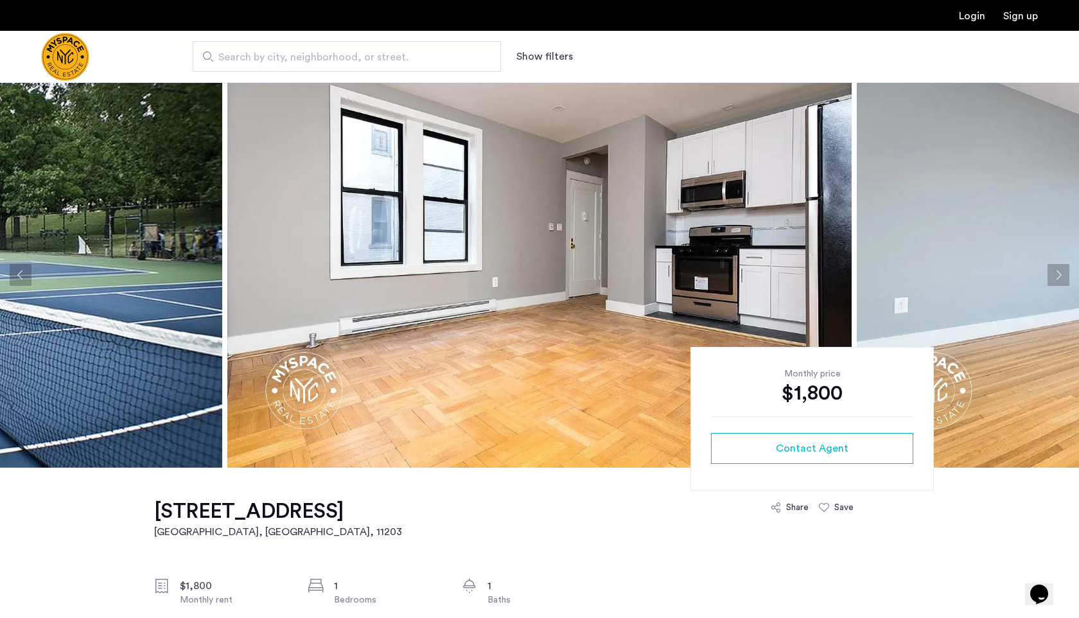
click at [1051, 274] on button "Next apartment" at bounding box center [1058, 275] width 22 height 22
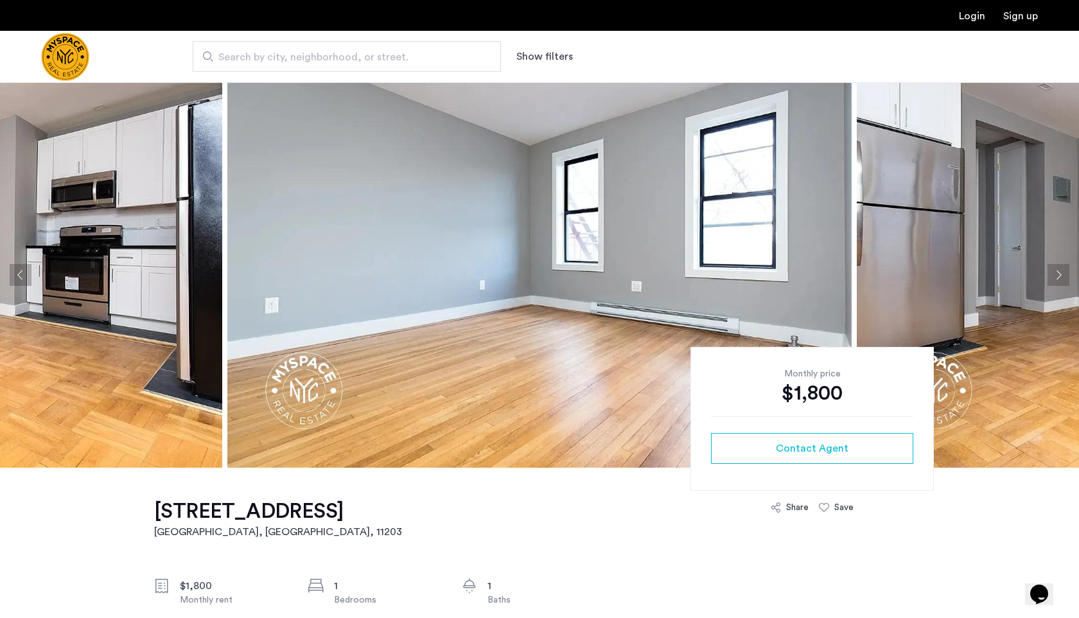
click at [1053, 274] on button "Next apartment" at bounding box center [1058, 275] width 22 height 22
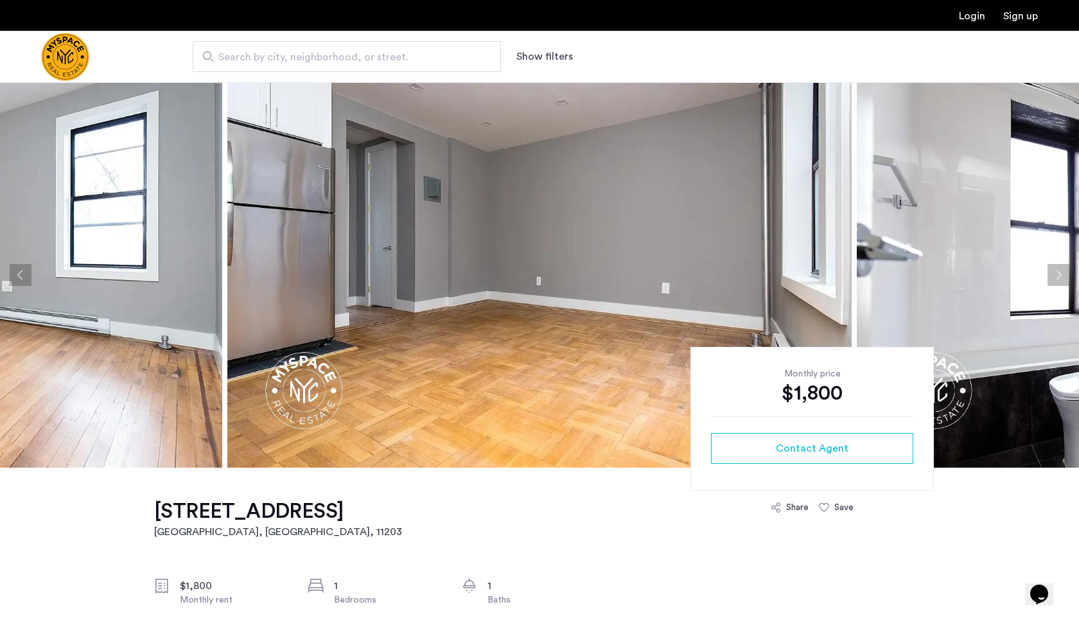
click at [1053, 274] on button "Next apartment" at bounding box center [1058, 275] width 22 height 22
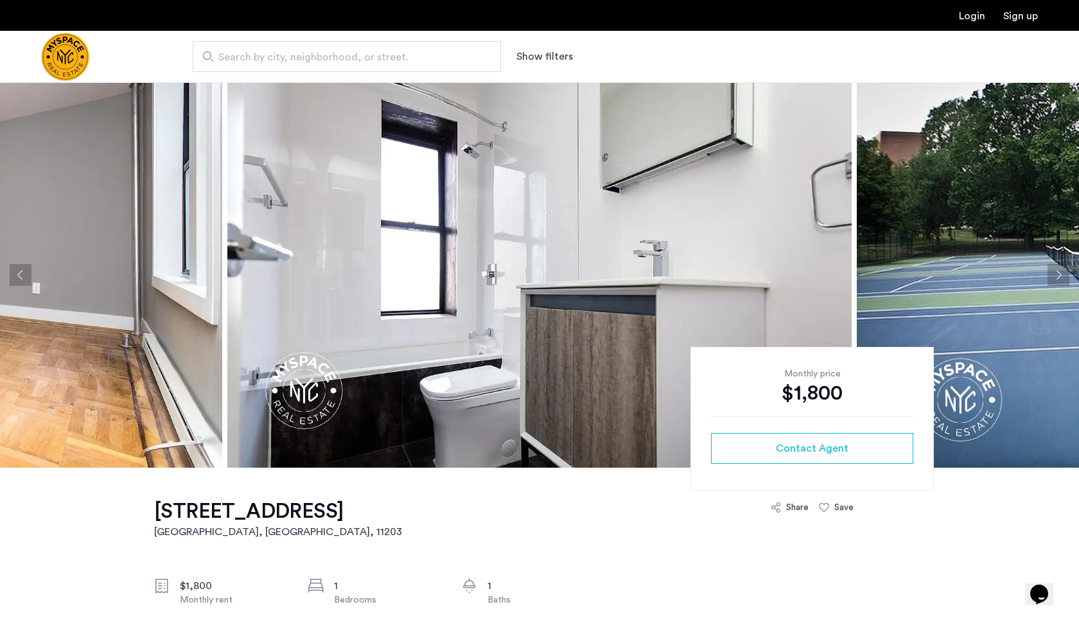
click at [1053, 274] on button "Next apartment" at bounding box center [1058, 275] width 22 height 22
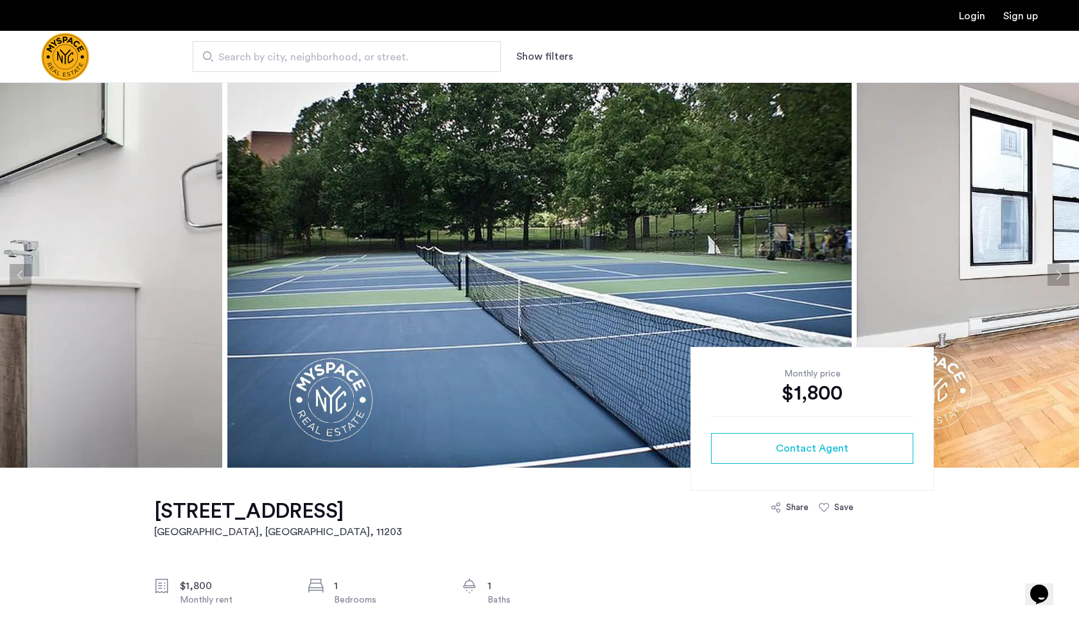
click at [1053, 274] on button "Next apartment" at bounding box center [1058, 275] width 22 height 22
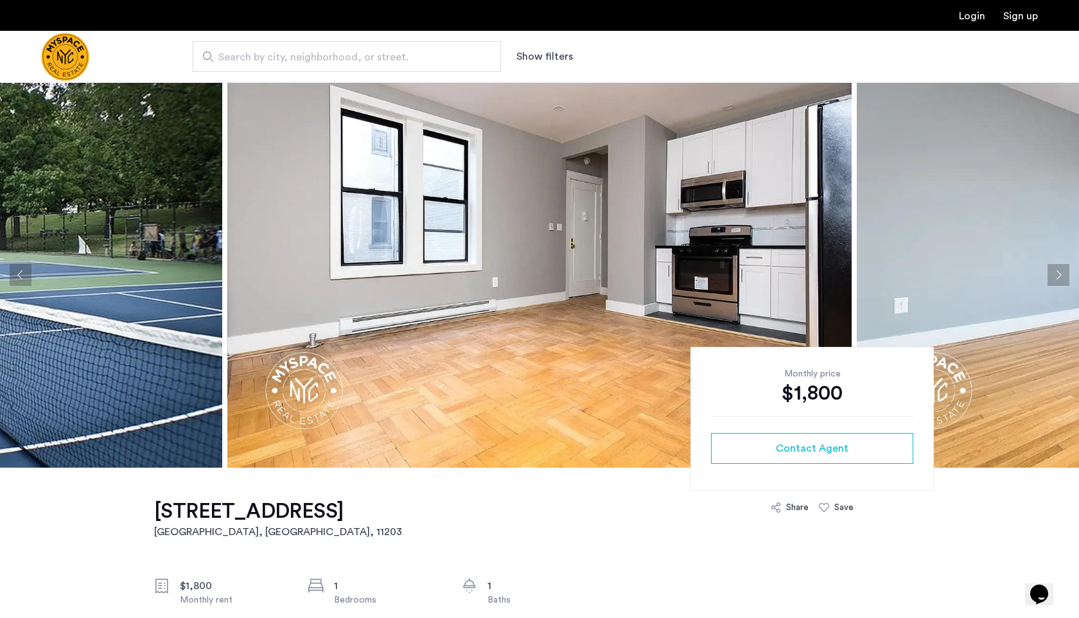
click at [1053, 274] on button "Next apartment" at bounding box center [1058, 275] width 22 height 22
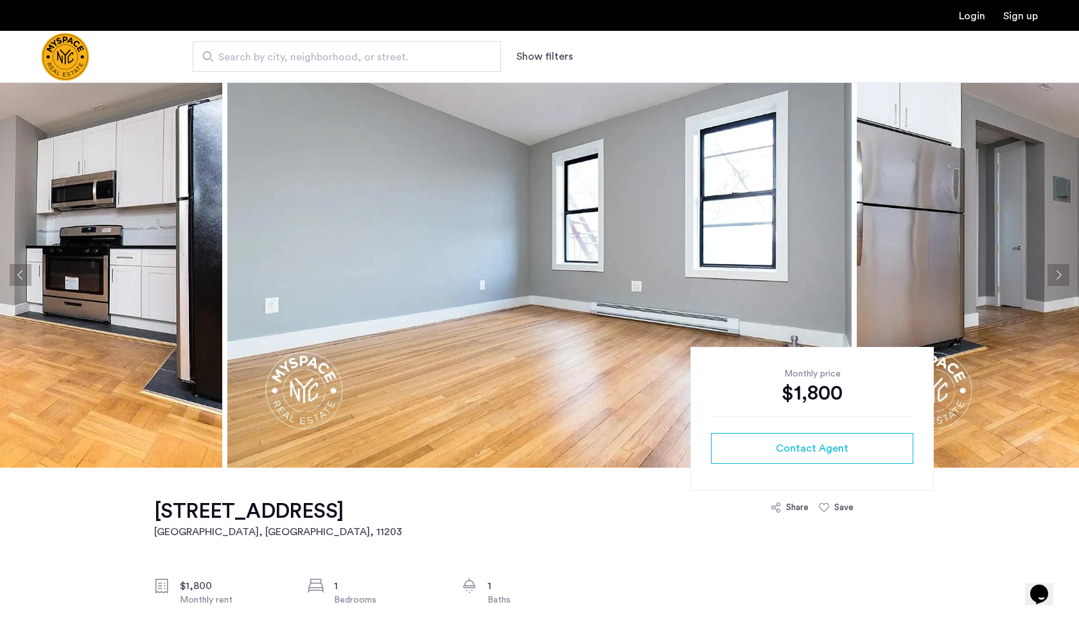
click at [1053, 274] on button "Next apartment" at bounding box center [1058, 275] width 22 height 22
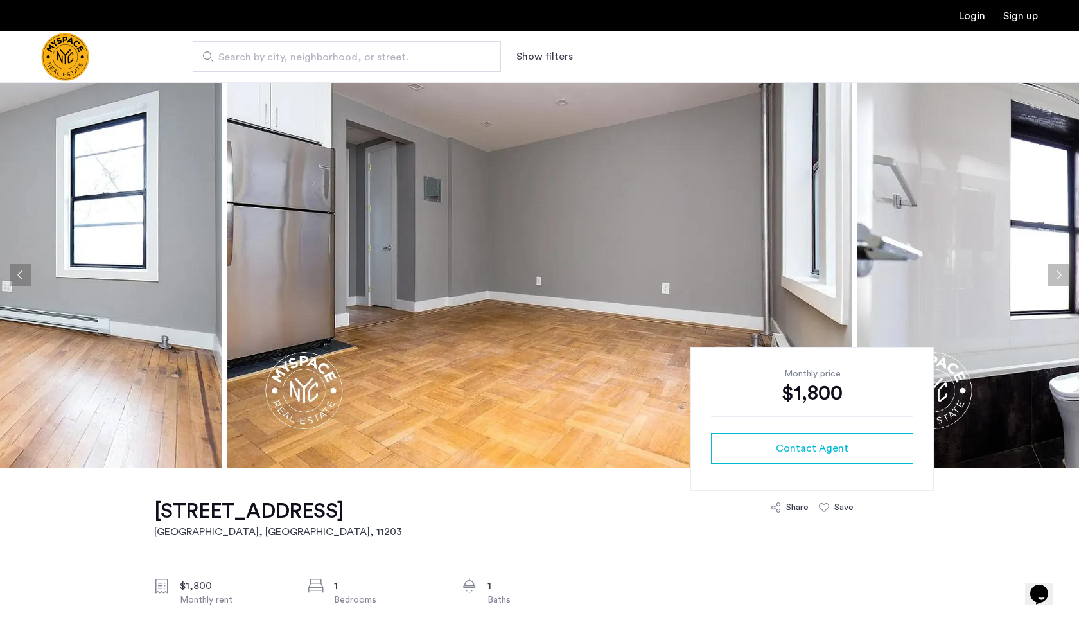
click at [1053, 274] on button "Next apartment" at bounding box center [1058, 275] width 22 height 22
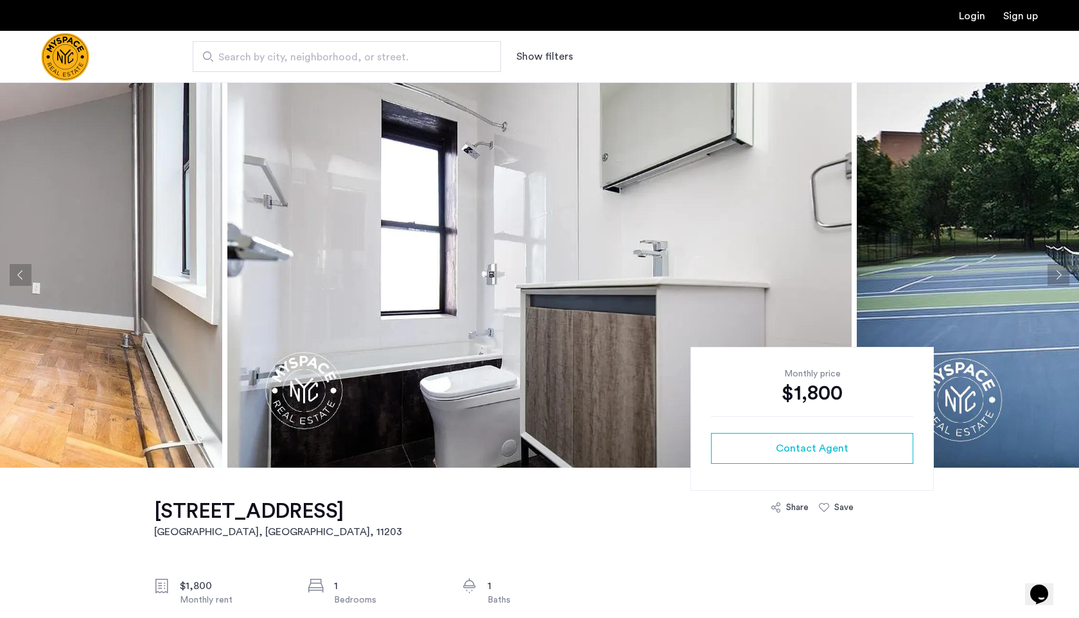
click at [1050, 274] on button "Next apartment" at bounding box center [1058, 275] width 22 height 22
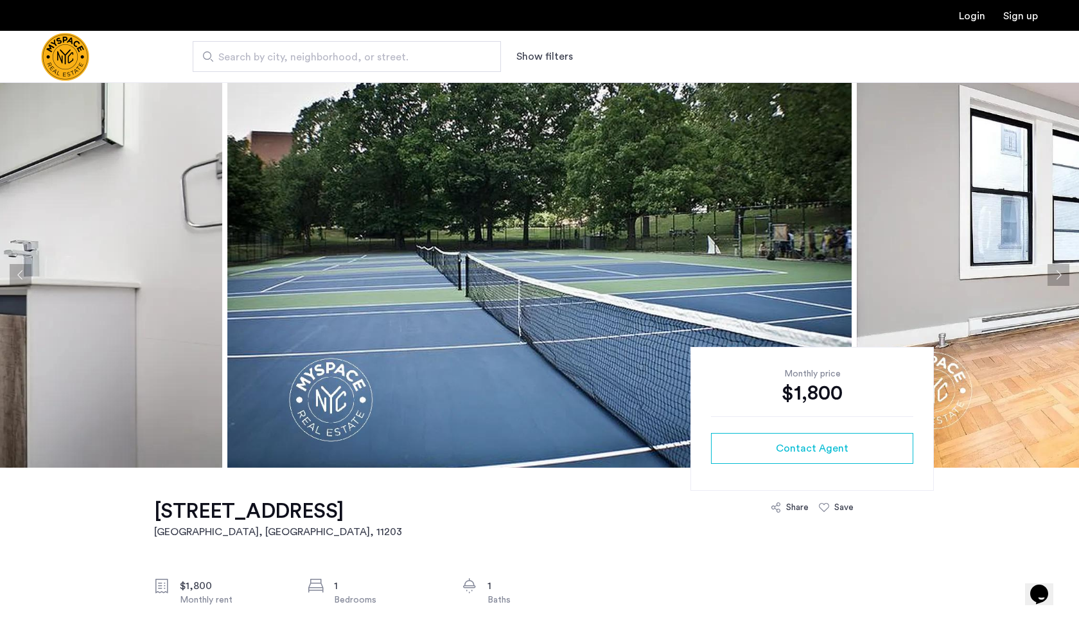
scroll to position [55, 0]
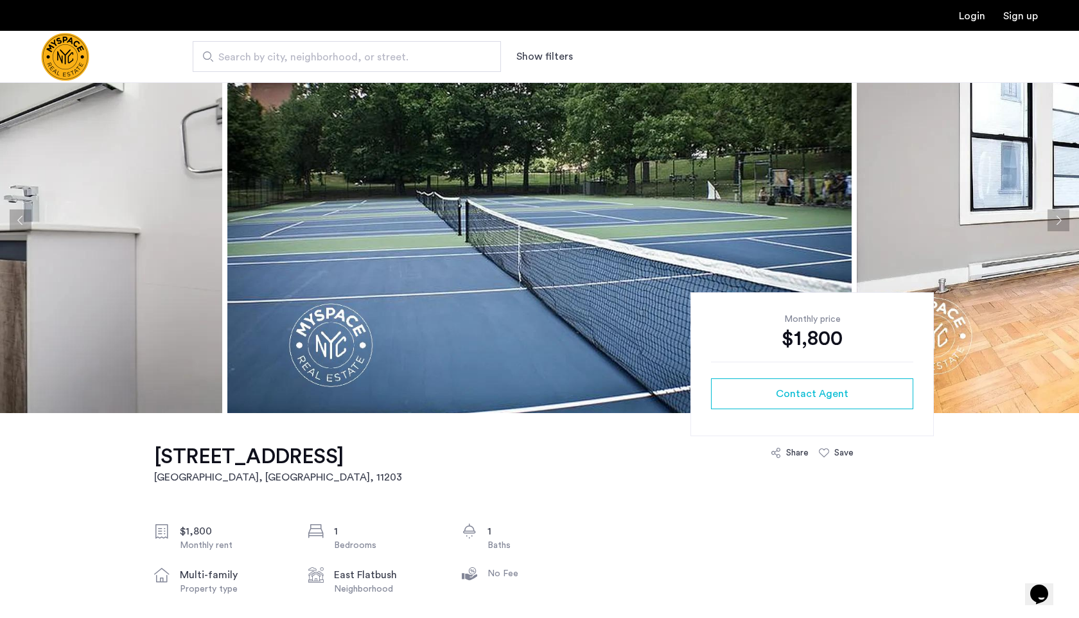
click at [239, 449] on h1 "92 East 53 street, Unit 4H" at bounding box center [278, 457] width 248 height 26
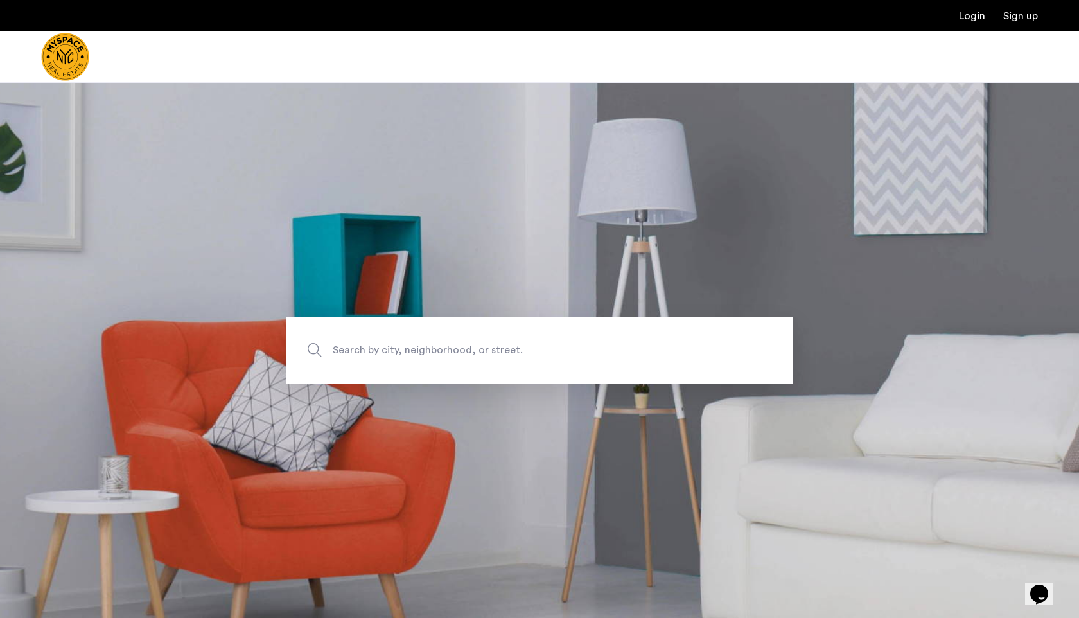
click at [413, 349] on span "Search by city, neighborhood, or street." at bounding box center [510, 350] width 354 height 17
click at [413, 349] on input "Search by city, neighborhood, or street." at bounding box center [539, 350] width 507 height 67
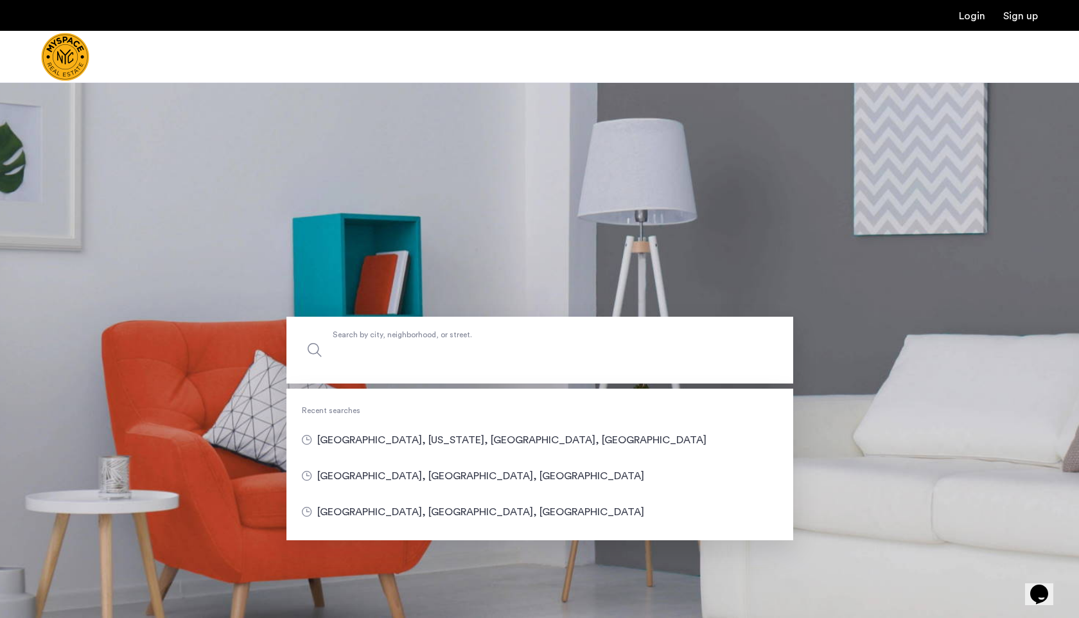
type input "*"
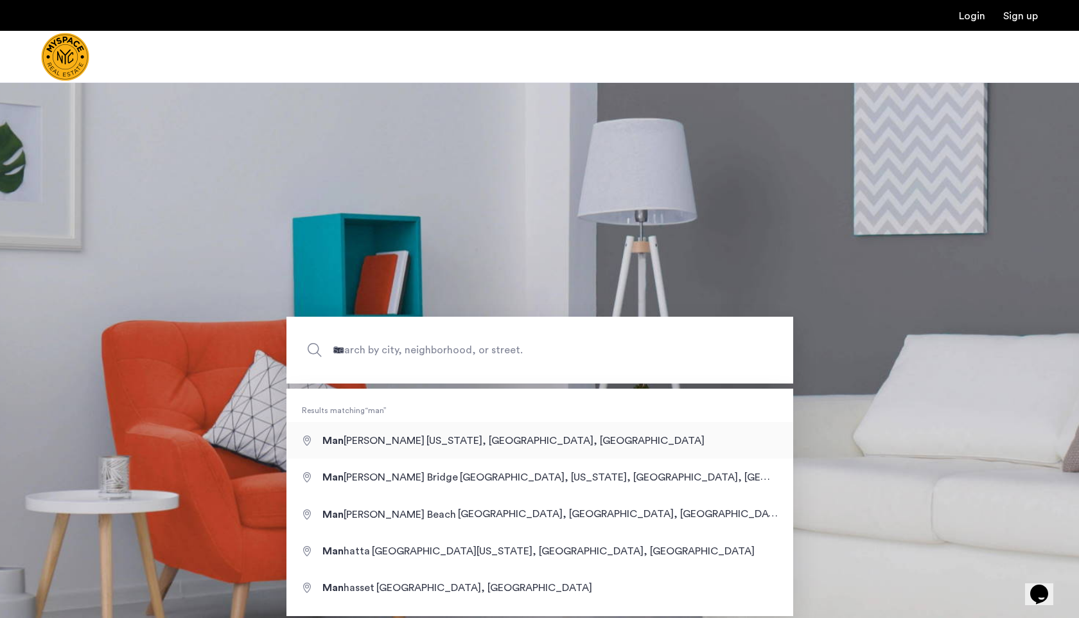
type input "**********"
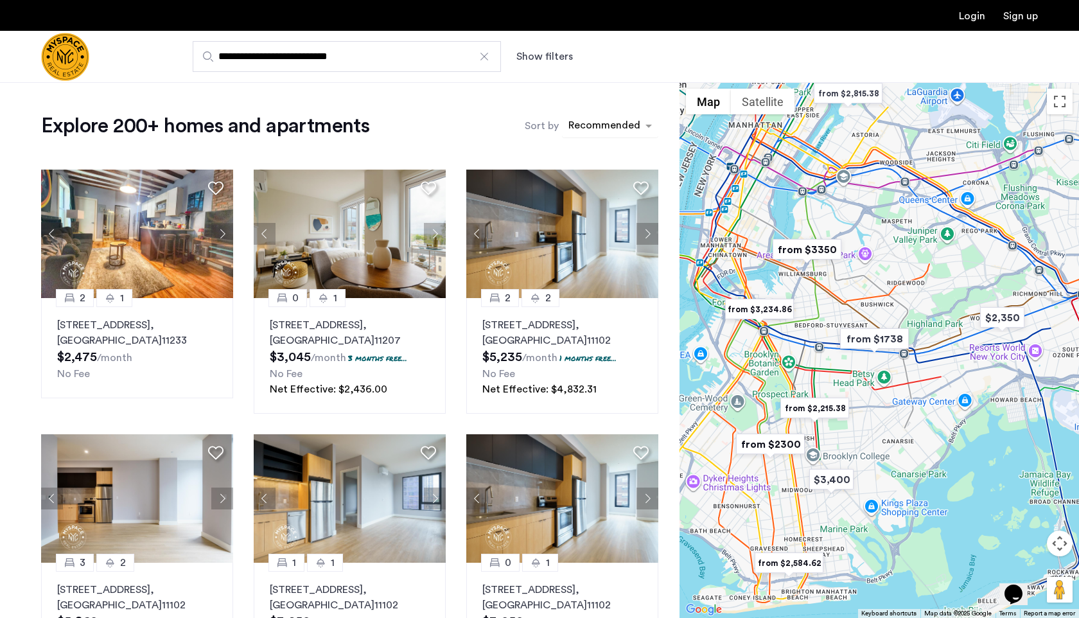
click at [618, 130] on div "sort-apartment" at bounding box center [604, 127] width 76 height 17
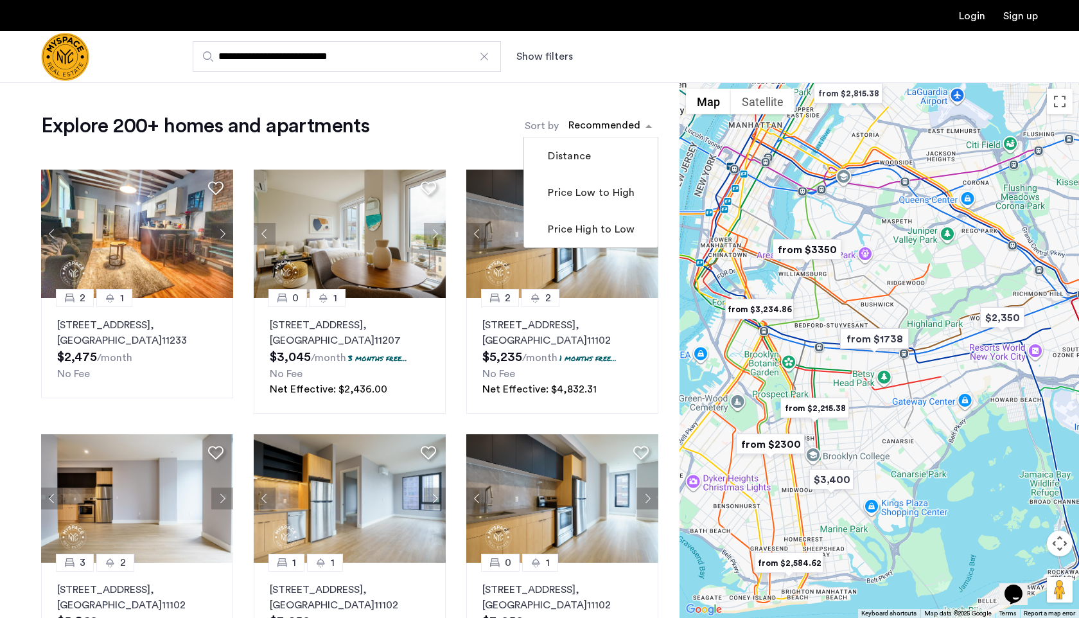
click at [591, 188] on label "Price Low to High" at bounding box center [589, 192] width 89 height 15
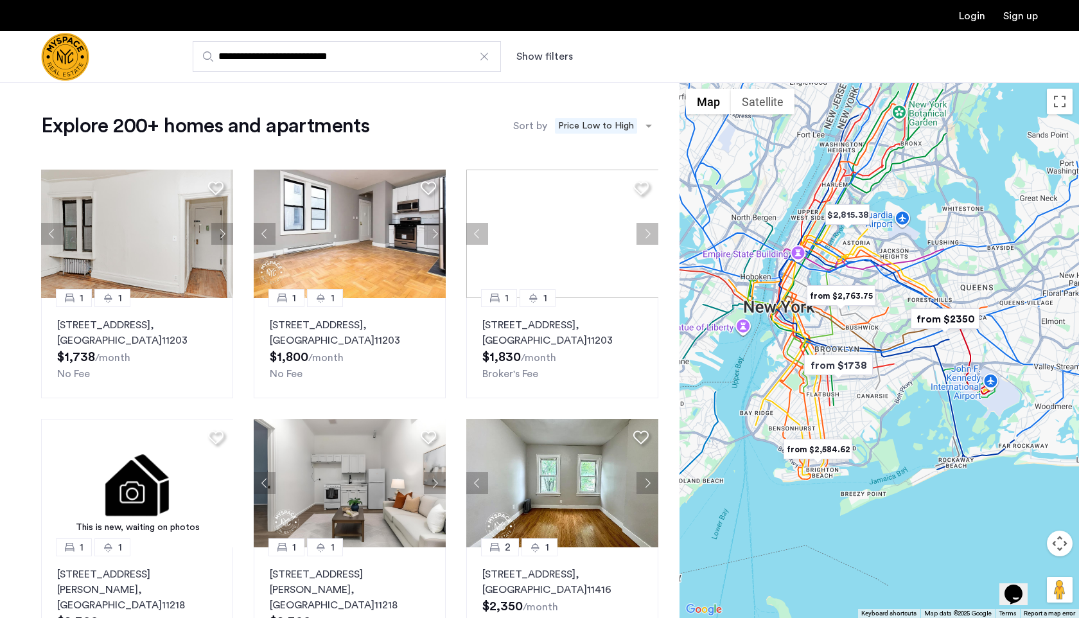
click at [802, 238] on div at bounding box center [878, 349] width 399 height 535
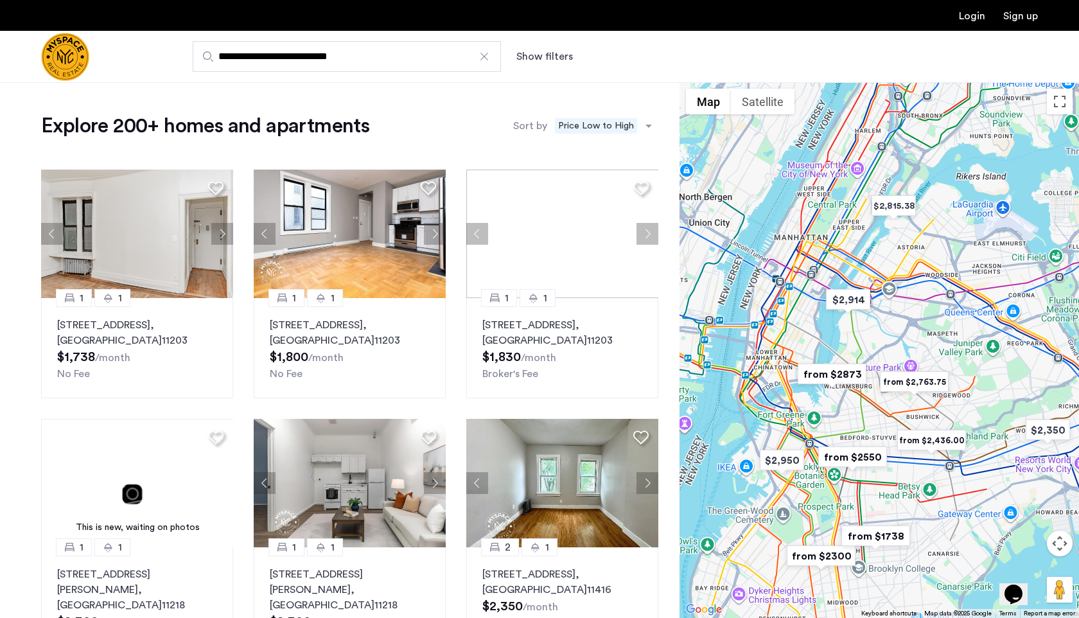
click at [789, 288] on div at bounding box center [878, 349] width 399 height 535
click at [789, 287] on div at bounding box center [878, 349] width 399 height 535
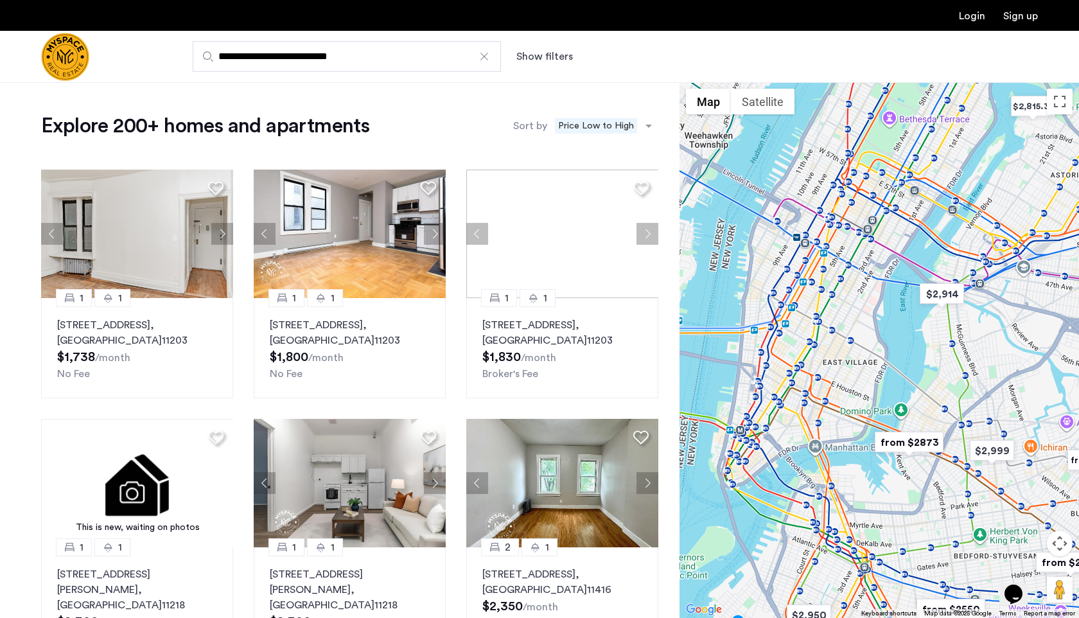
drag, startPoint x: 798, startPoint y: 350, endPoint x: 834, endPoint y: 313, distance: 51.3
click at [834, 313] on div at bounding box center [878, 349] width 399 height 535
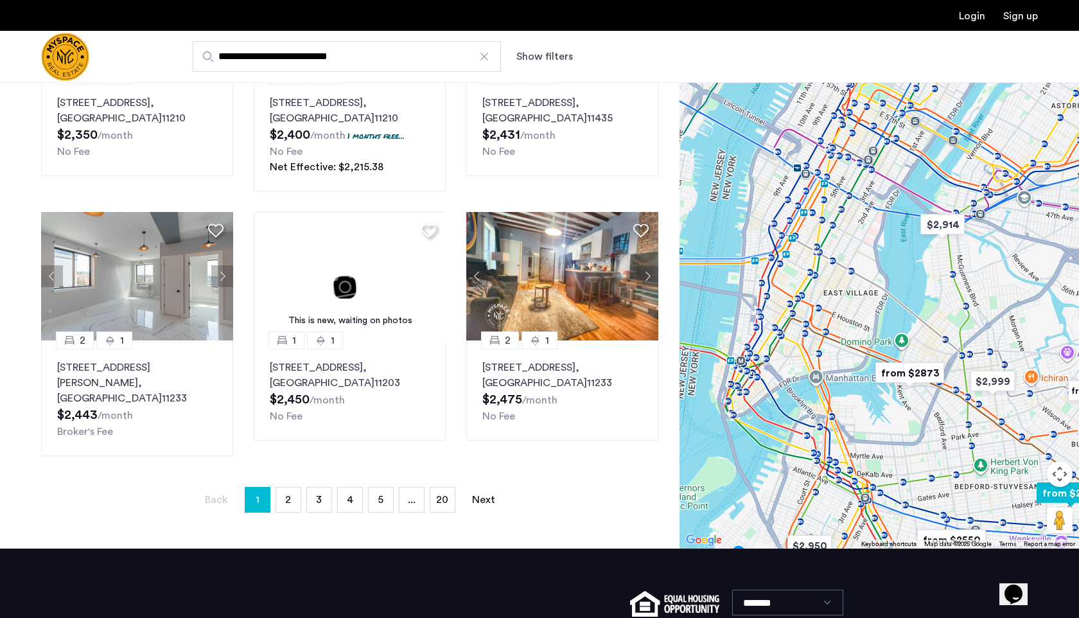
scroll to position [822, 0]
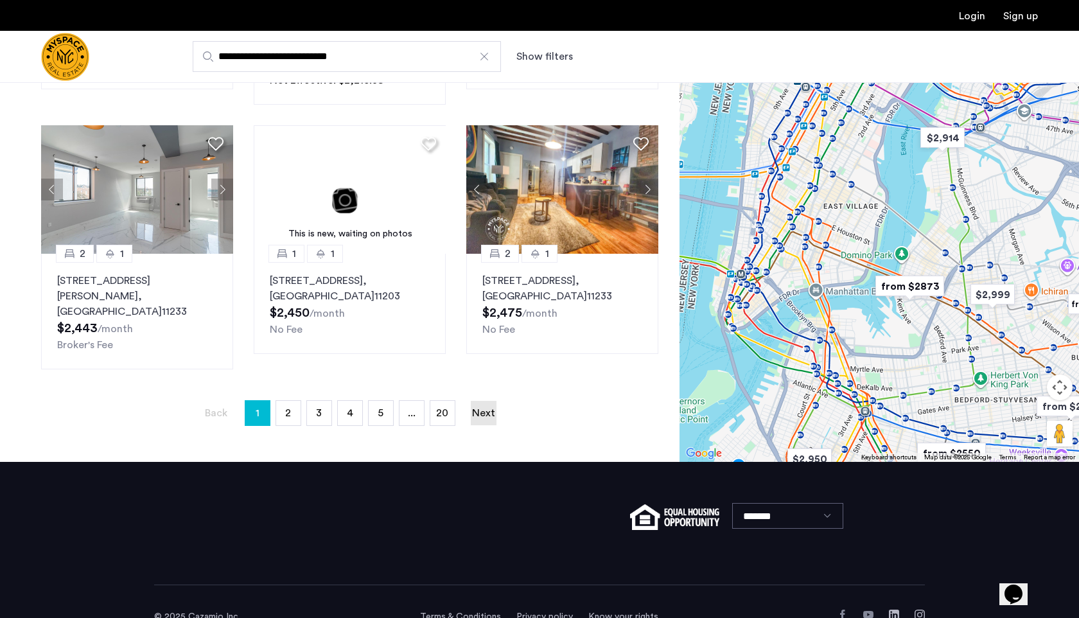
click at [484, 401] on link "Next page" at bounding box center [484, 413] width 26 height 24
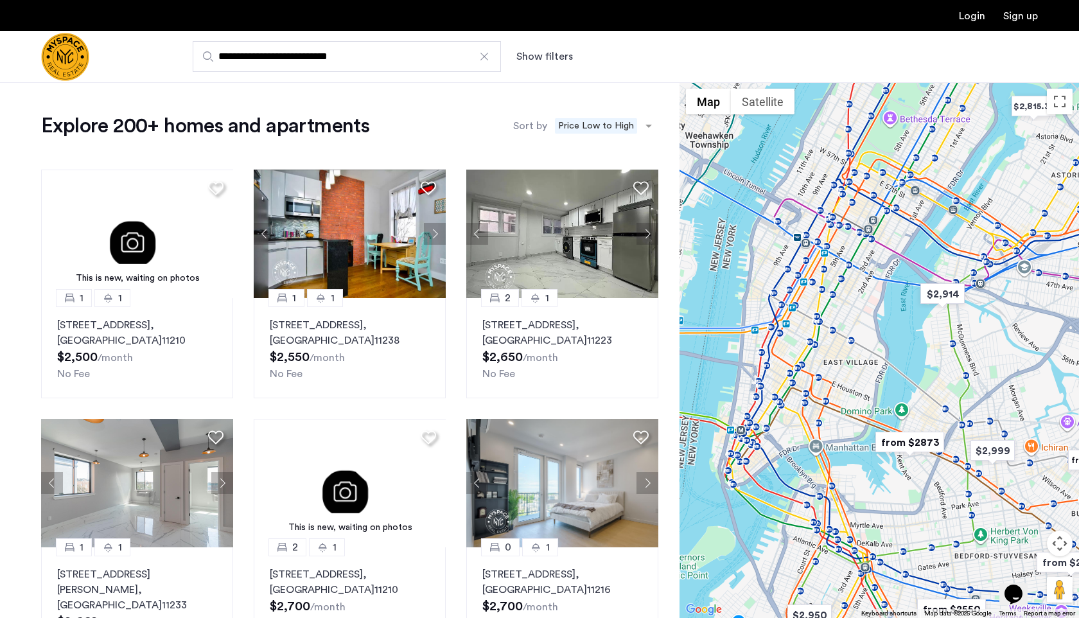
click at [542, 59] on button "Show filters" at bounding box center [544, 56] width 56 height 15
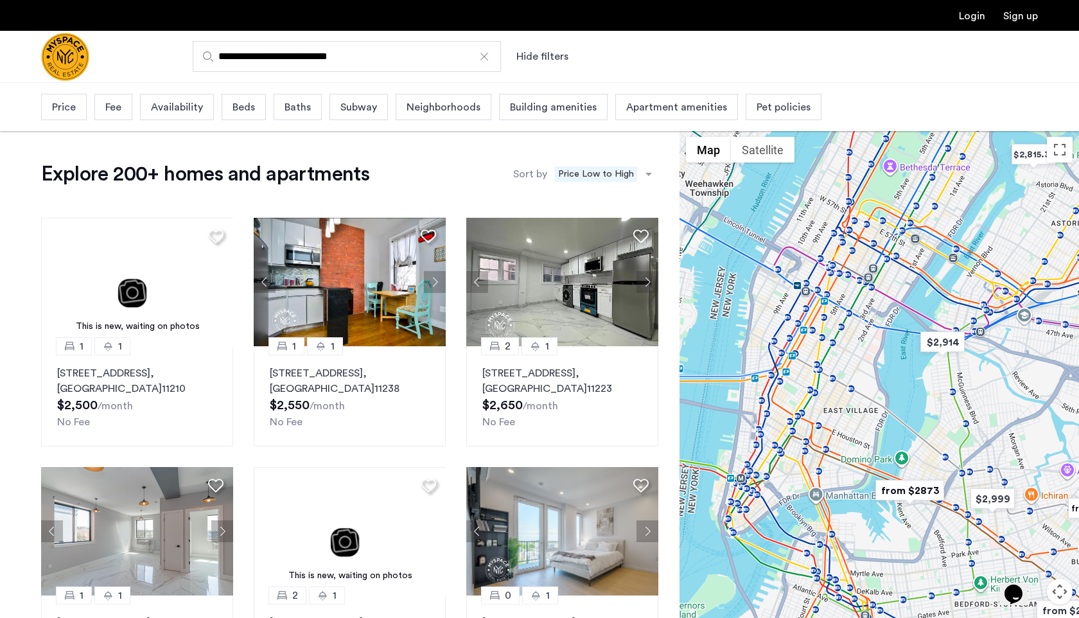
click at [442, 101] on span "Neighborhoods" at bounding box center [443, 107] width 74 height 15
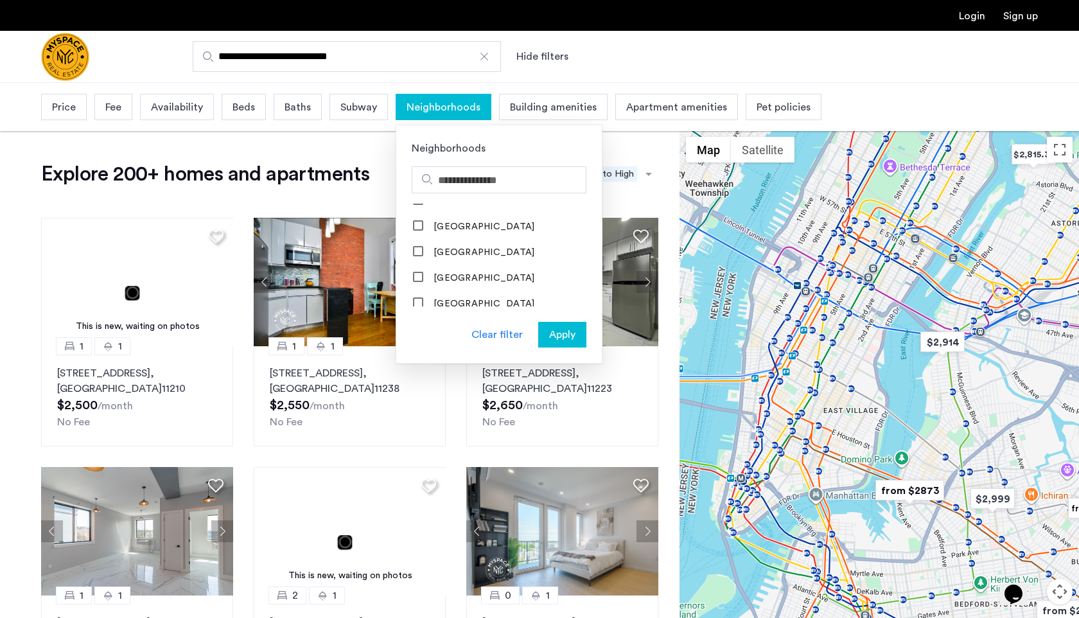
scroll to position [998, 0]
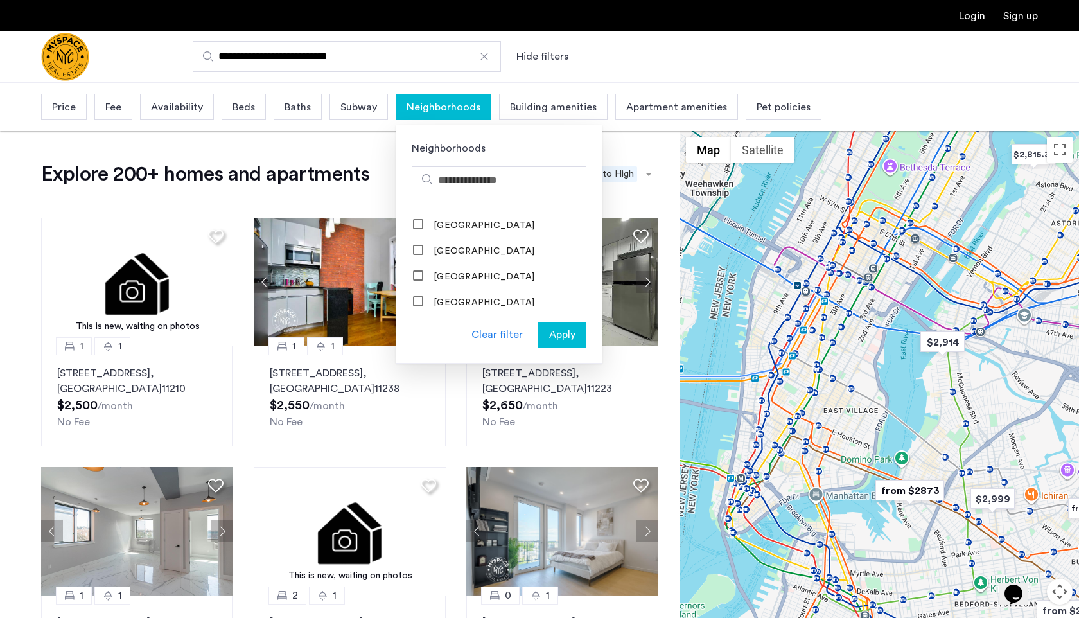
click at [480, 333] on div "Clear filter" at bounding box center [496, 334] width 51 height 15
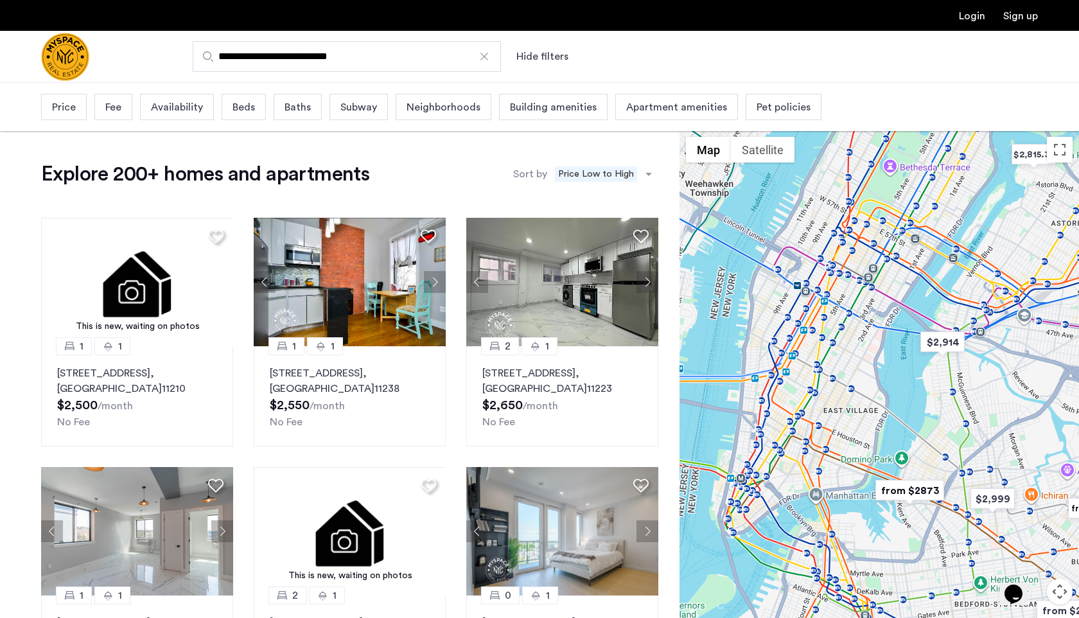
click at [69, 52] on img "Cazamio Logo" at bounding box center [65, 57] width 48 height 48
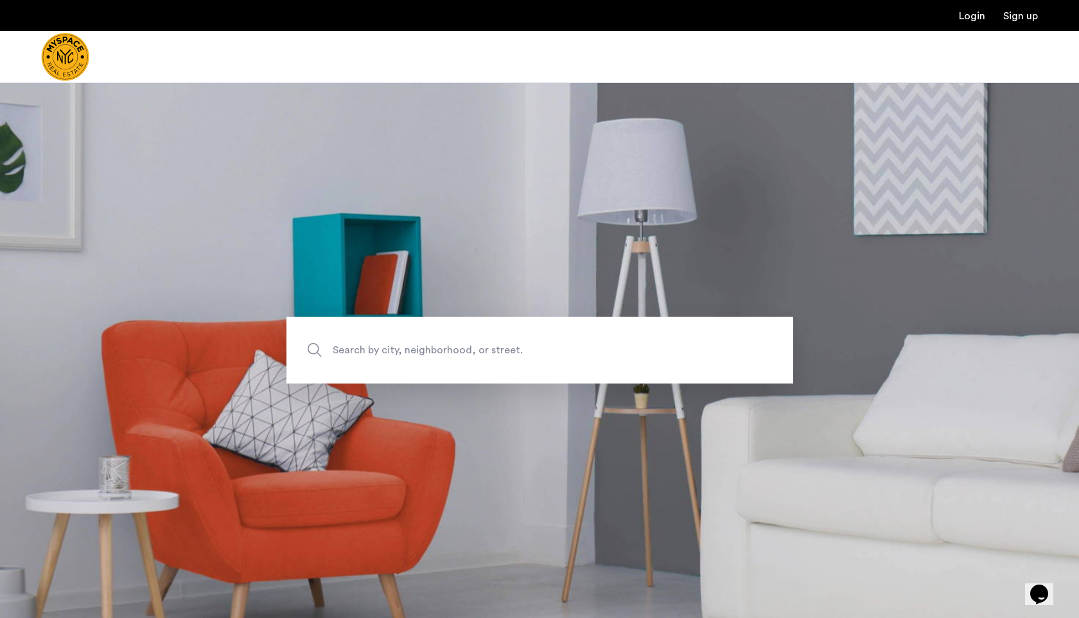
click at [391, 347] on span "Search by city, neighborhood, or street." at bounding box center [510, 350] width 354 height 17
click at [391, 347] on input "Search by city, neighborhood, or street." at bounding box center [539, 350] width 507 height 67
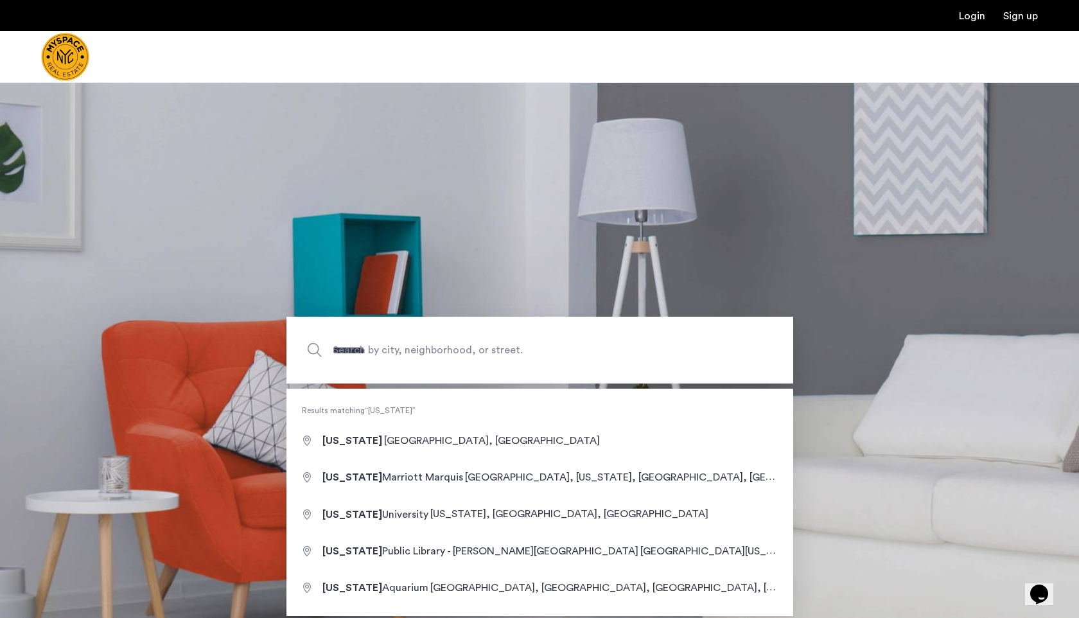
type input "**********"
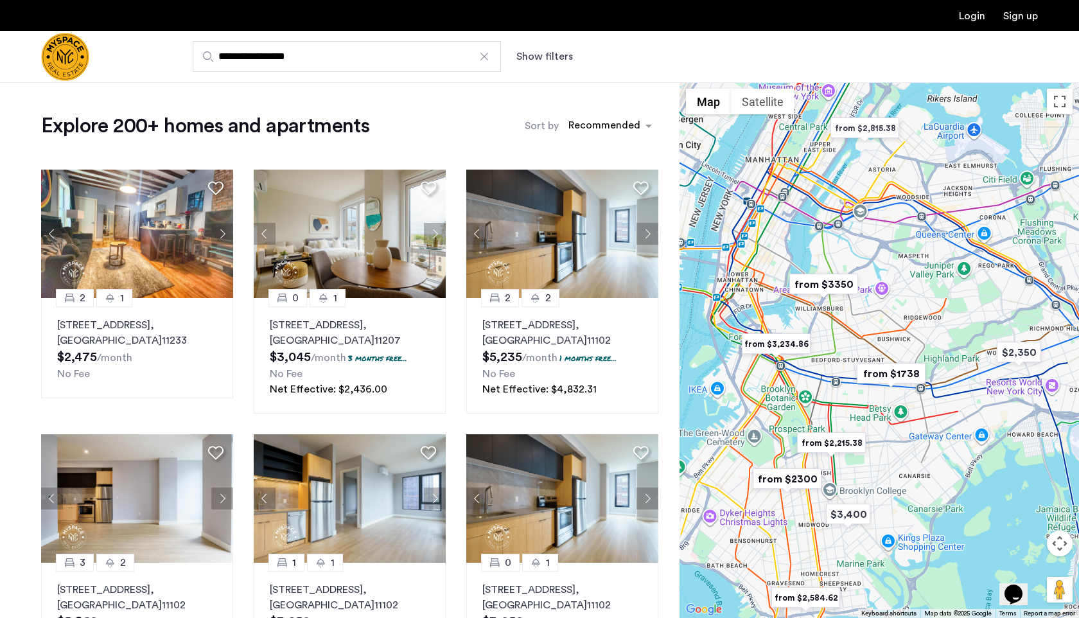
drag, startPoint x: 827, startPoint y: 197, endPoint x: 898, endPoint y: 390, distance: 206.0
click at [898, 388] on div at bounding box center [878, 349] width 399 height 535
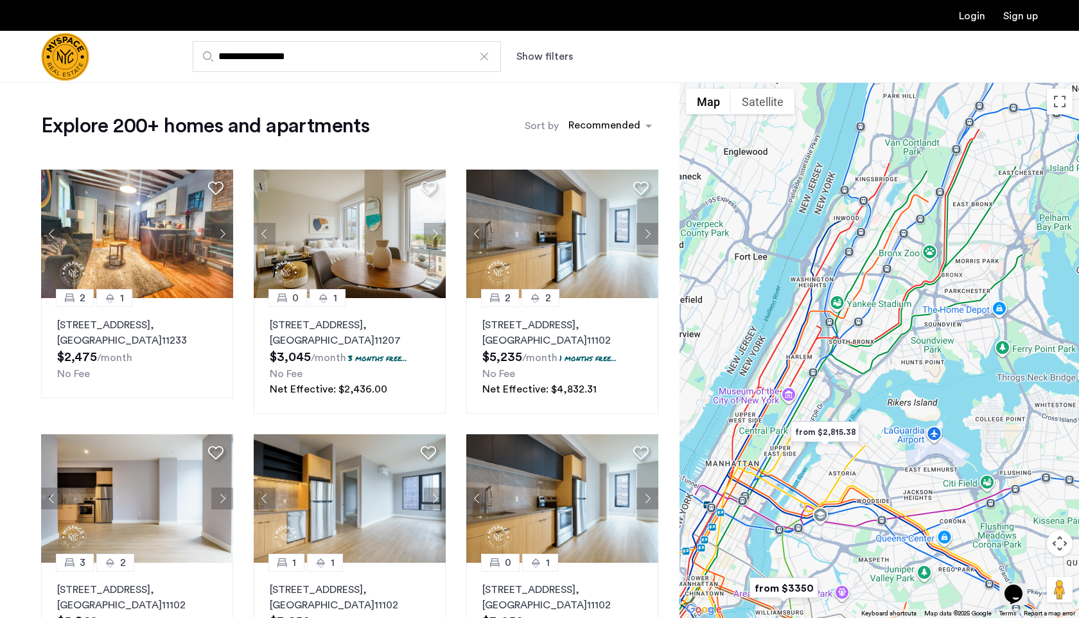
drag, startPoint x: 964, startPoint y: 354, endPoint x: 820, endPoint y: 354, distance: 144.5
click at [819, 354] on div at bounding box center [878, 349] width 399 height 535
click at [612, 128] on div "sort-apartment" at bounding box center [604, 127] width 76 height 17
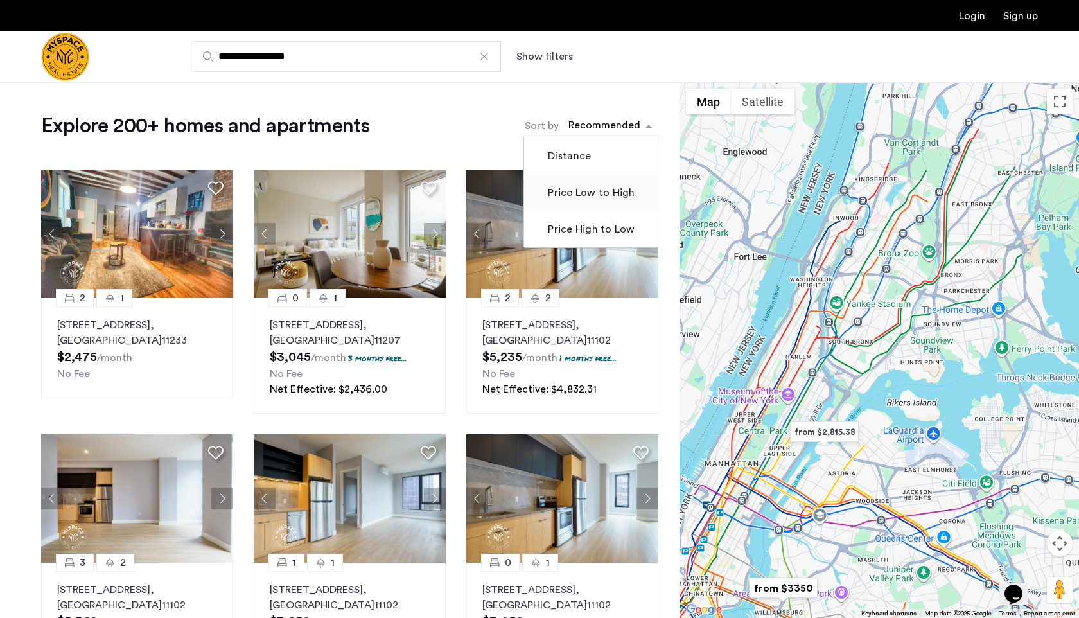
click at [581, 187] on label "Price Low to High" at bounding box center [589, 192] width 89 height 15
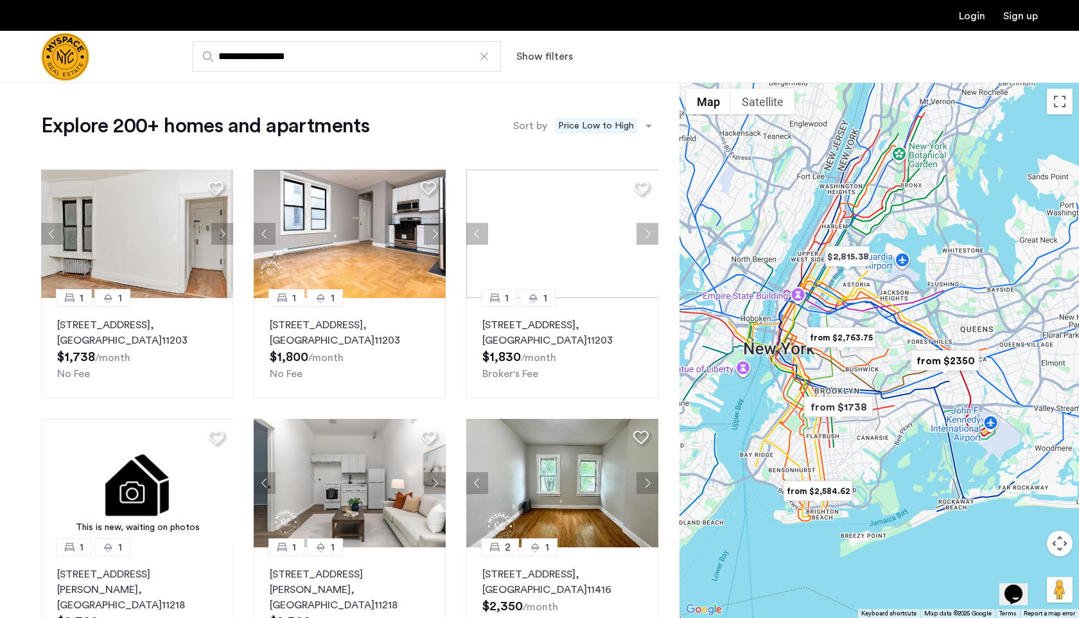
drag, startPoint x: 805, startPoint y: 253, endPoint x: 805, endPoint y: 296, distance: 43.0
click at [805, 296] on div at bounding box center [878, 349] width 399 height 535
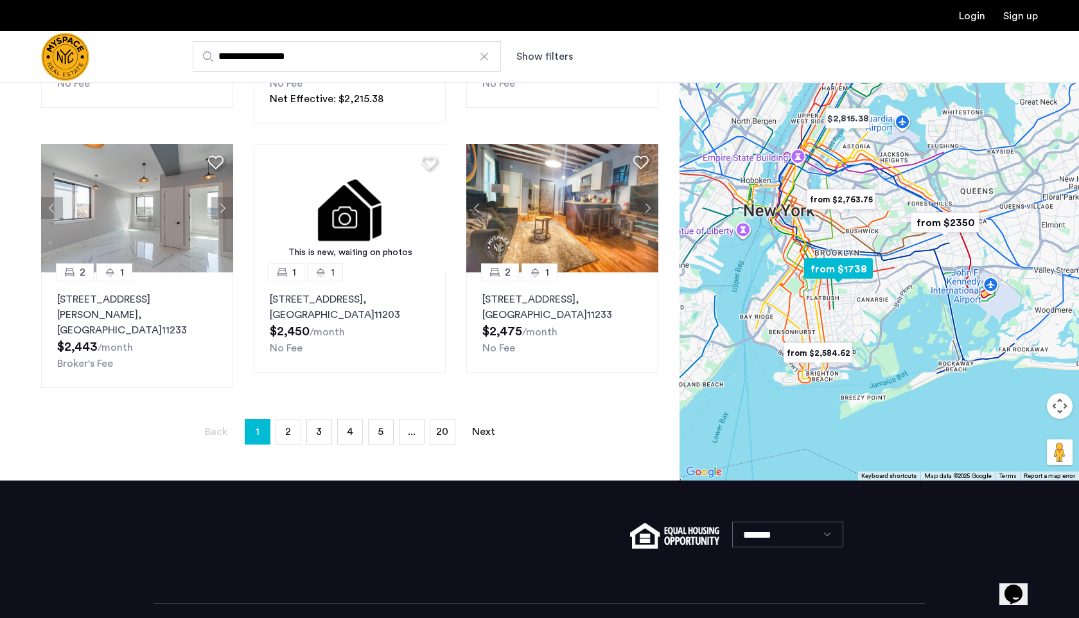
scroll to position [822, 0]
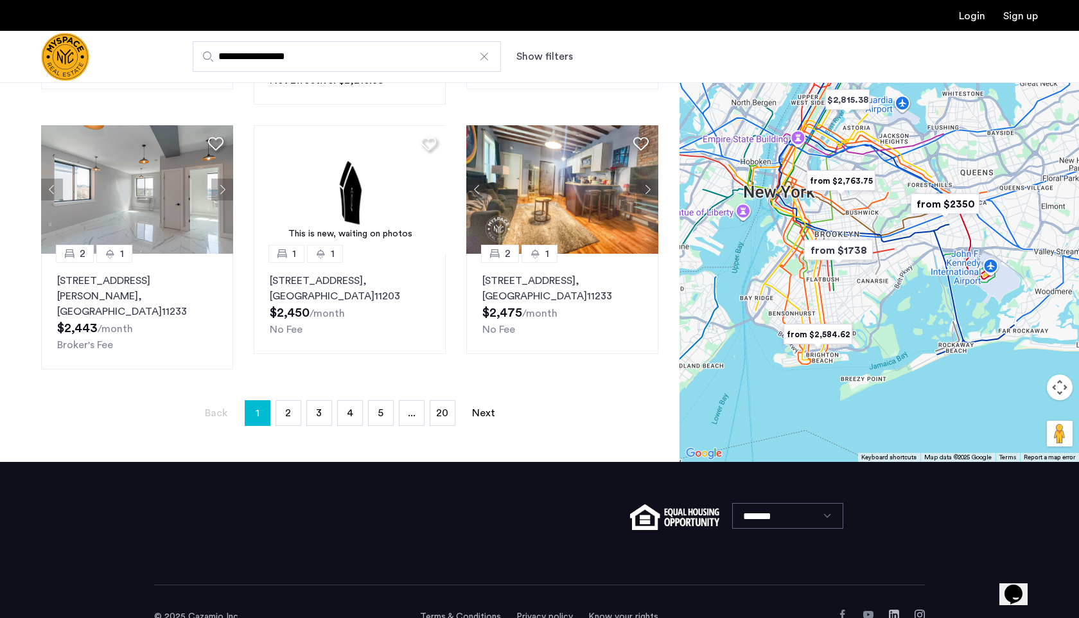
click at [395, 400] on ul "Back page 1 / 20 You're on page 1 page 2 page 3 page 4 page 5 page ... page 20 …" at bounding box center [349, 413] width 617 height 26
click at [377, 408] on span "5" at bounding box center [380, 413] width 6 height 10
